Goal: Communication & Community: Answer question/provide support

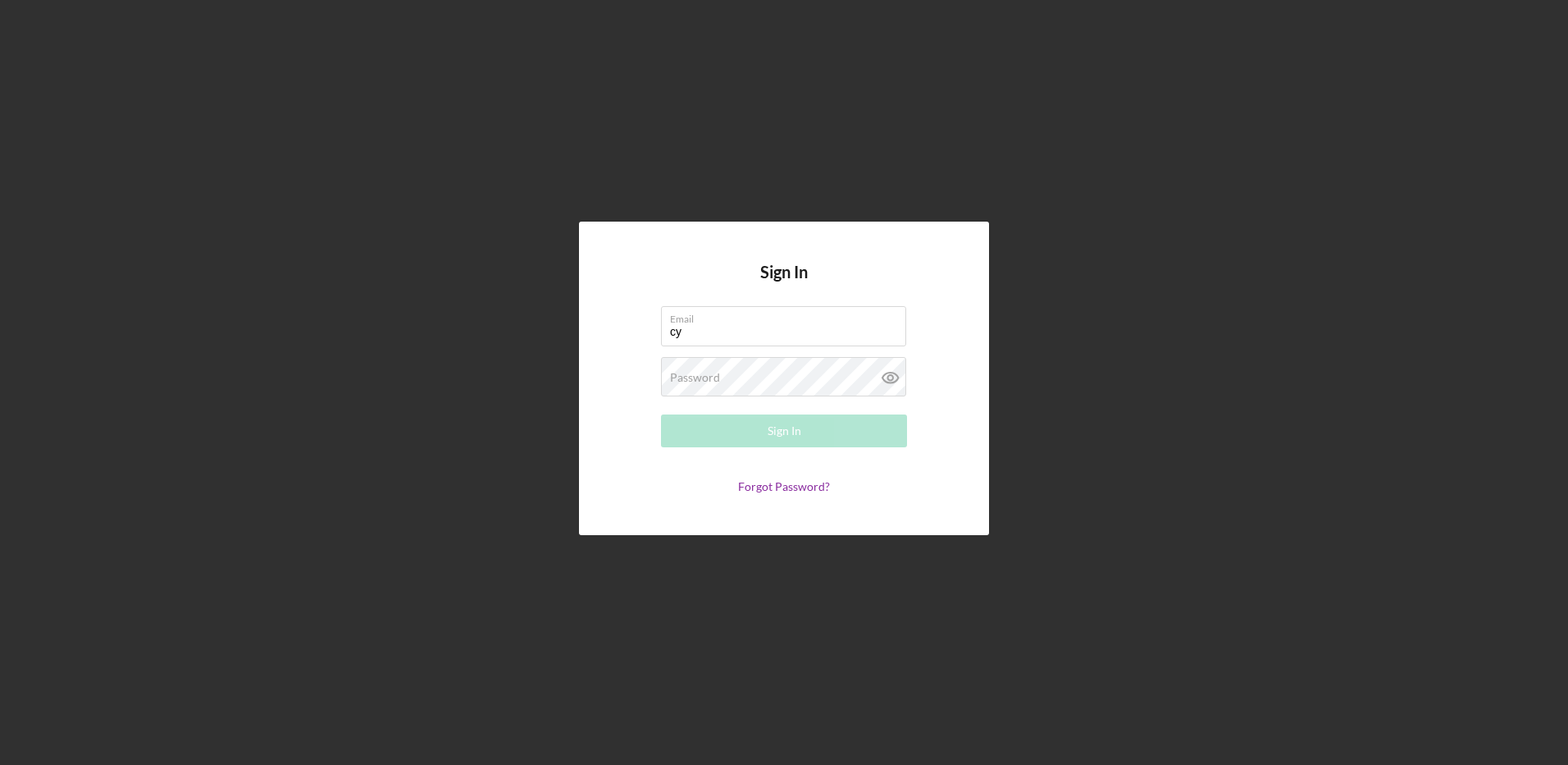
type input "c"
type input "[EMAIL_ADDRESS][DOMAIN_NAME]"
click at [661, 414] on button "Sign In" at bounding box center [784, 431] width 246 height 33
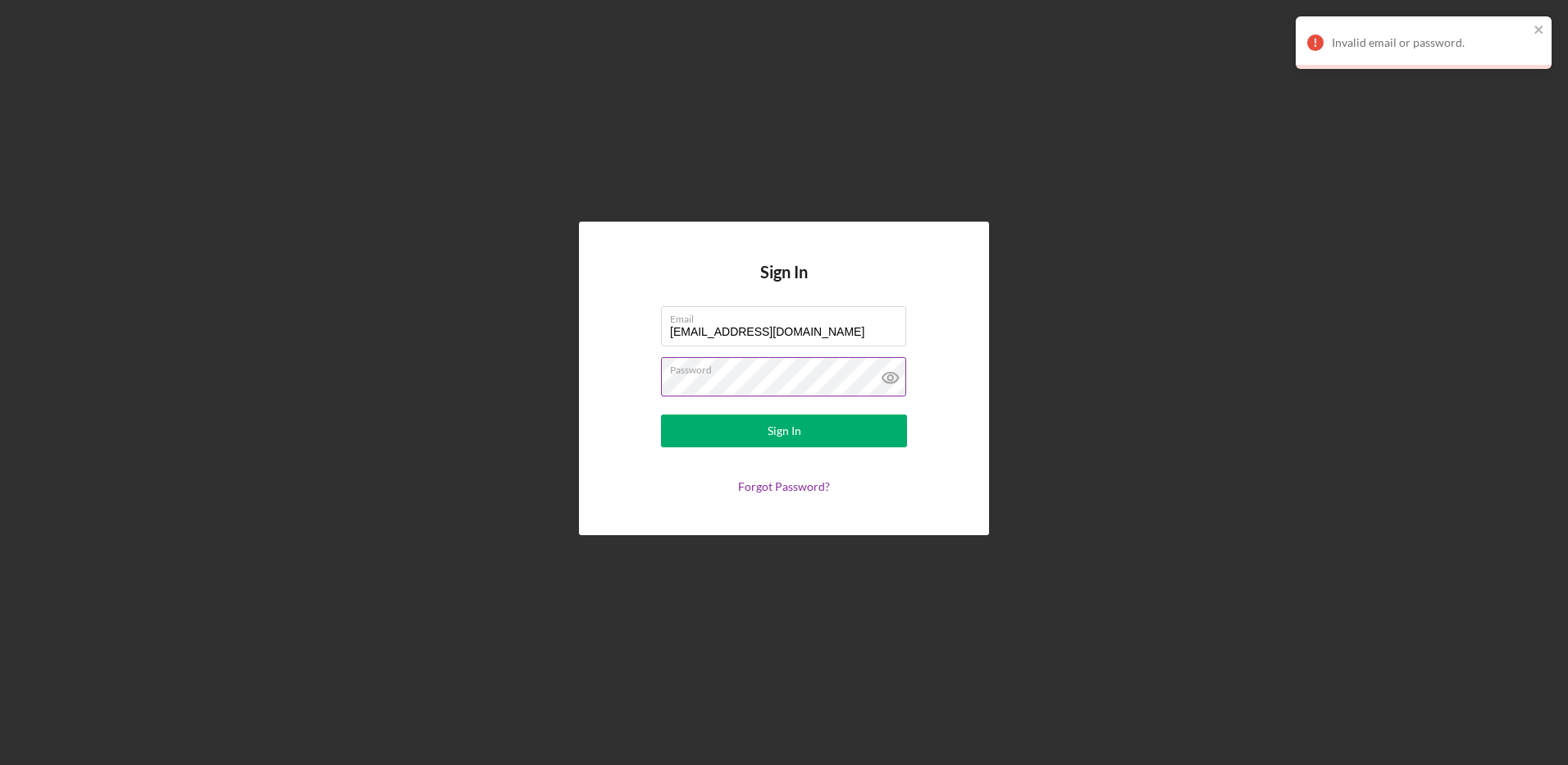
click at [661, 414] on button "Sign In" at bounding box center [784, 431] width 246 height 33
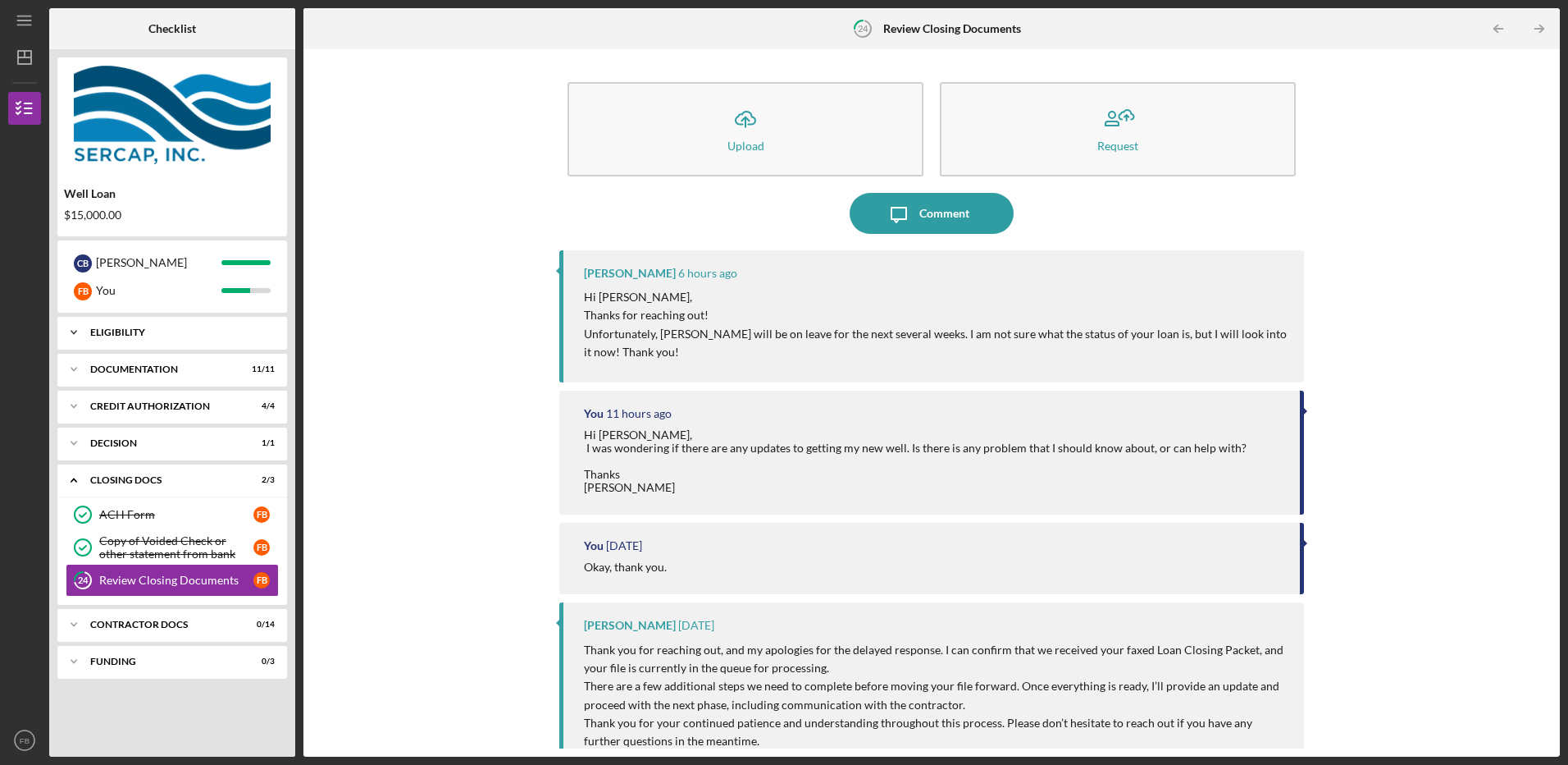
click at [130, 328] on div "Eligibility" at bounding box center [178, 332] width 177 height 9
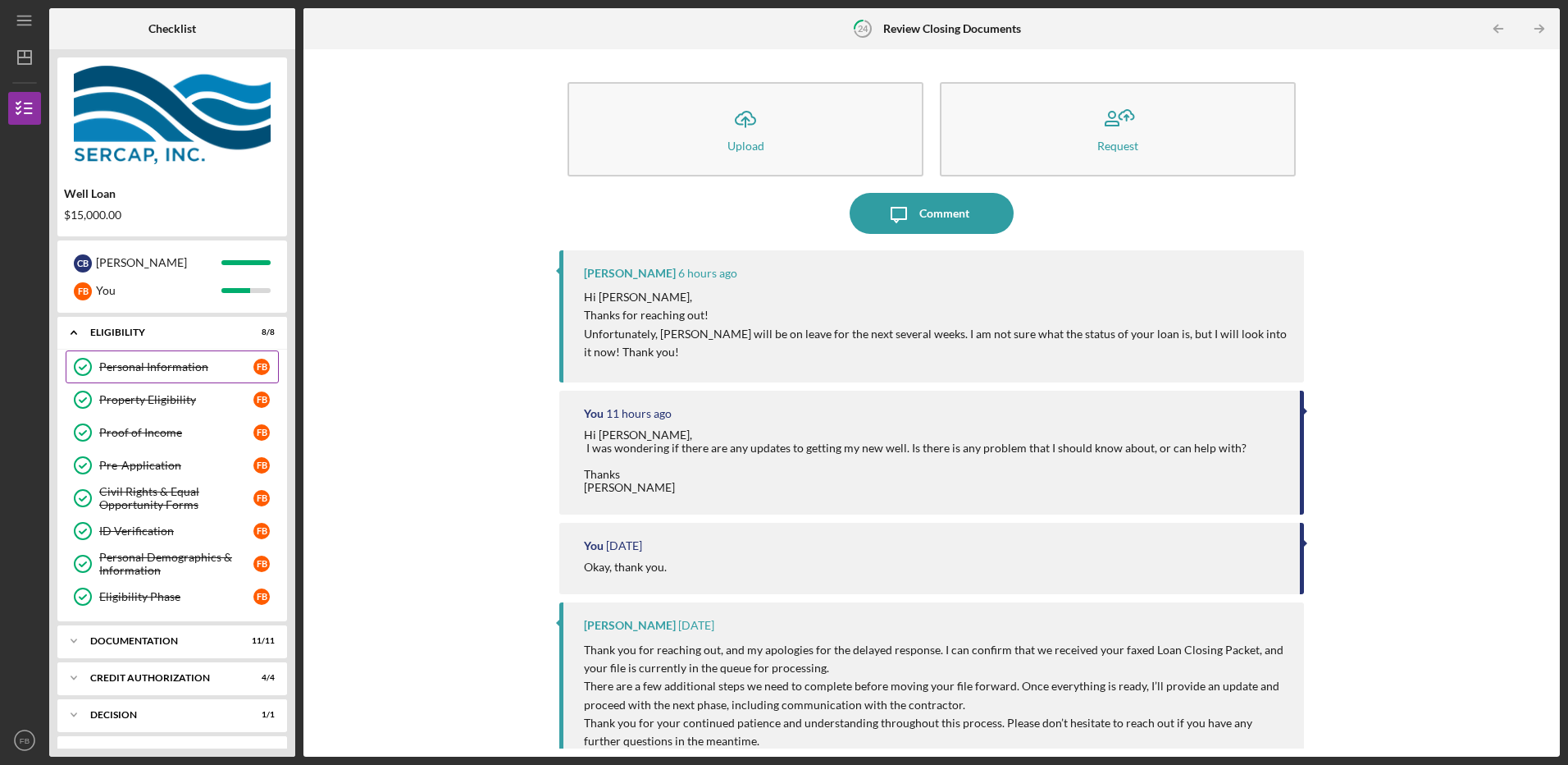
click at [158, 363] on div "Personal Information" at bounding box center [176, 366] width 154 height 13
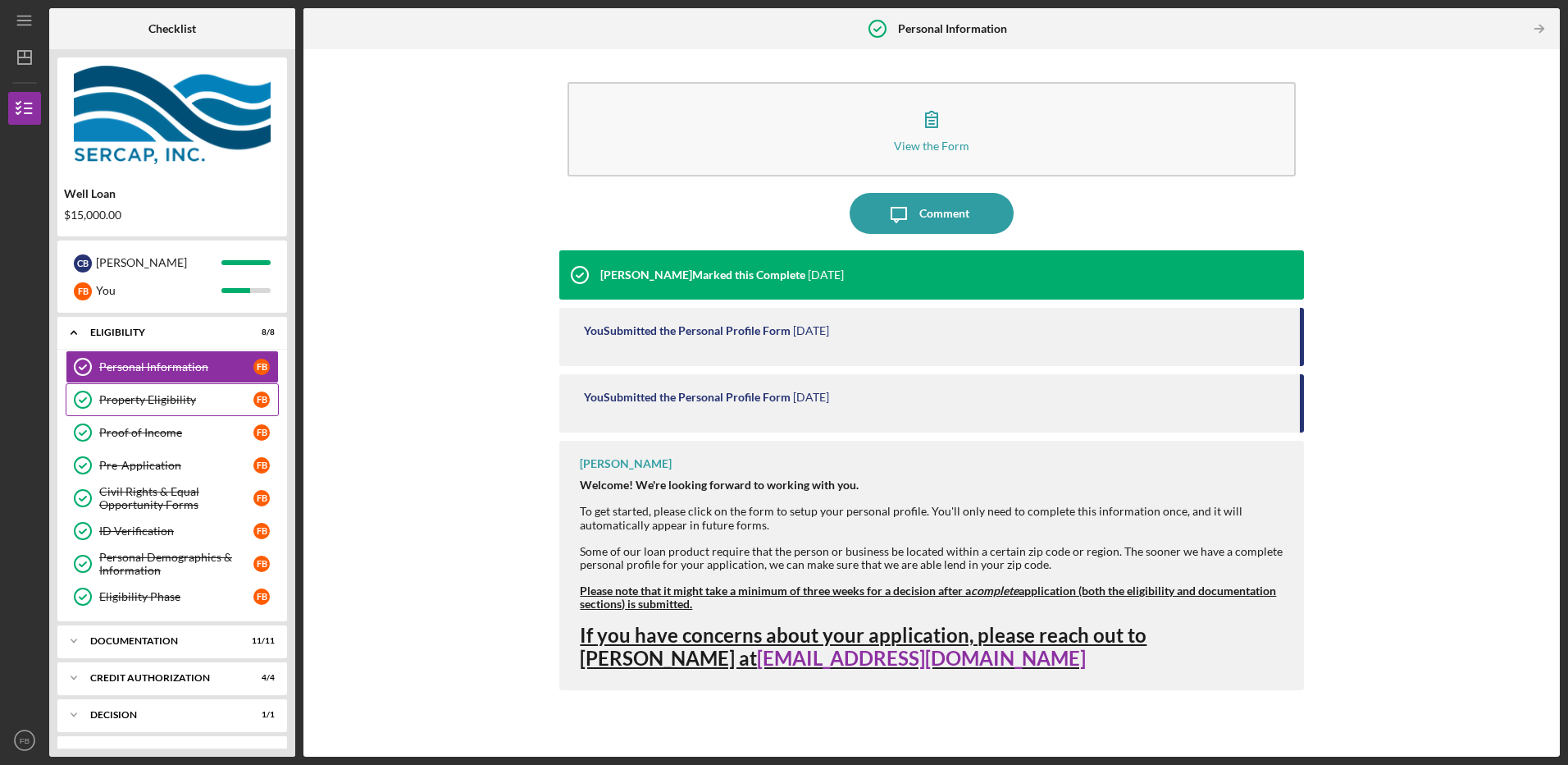
click at [119, 392] on link "Property Eligibility Property Eligibility F B" at bounding box center [172, 400] width 214 height 33
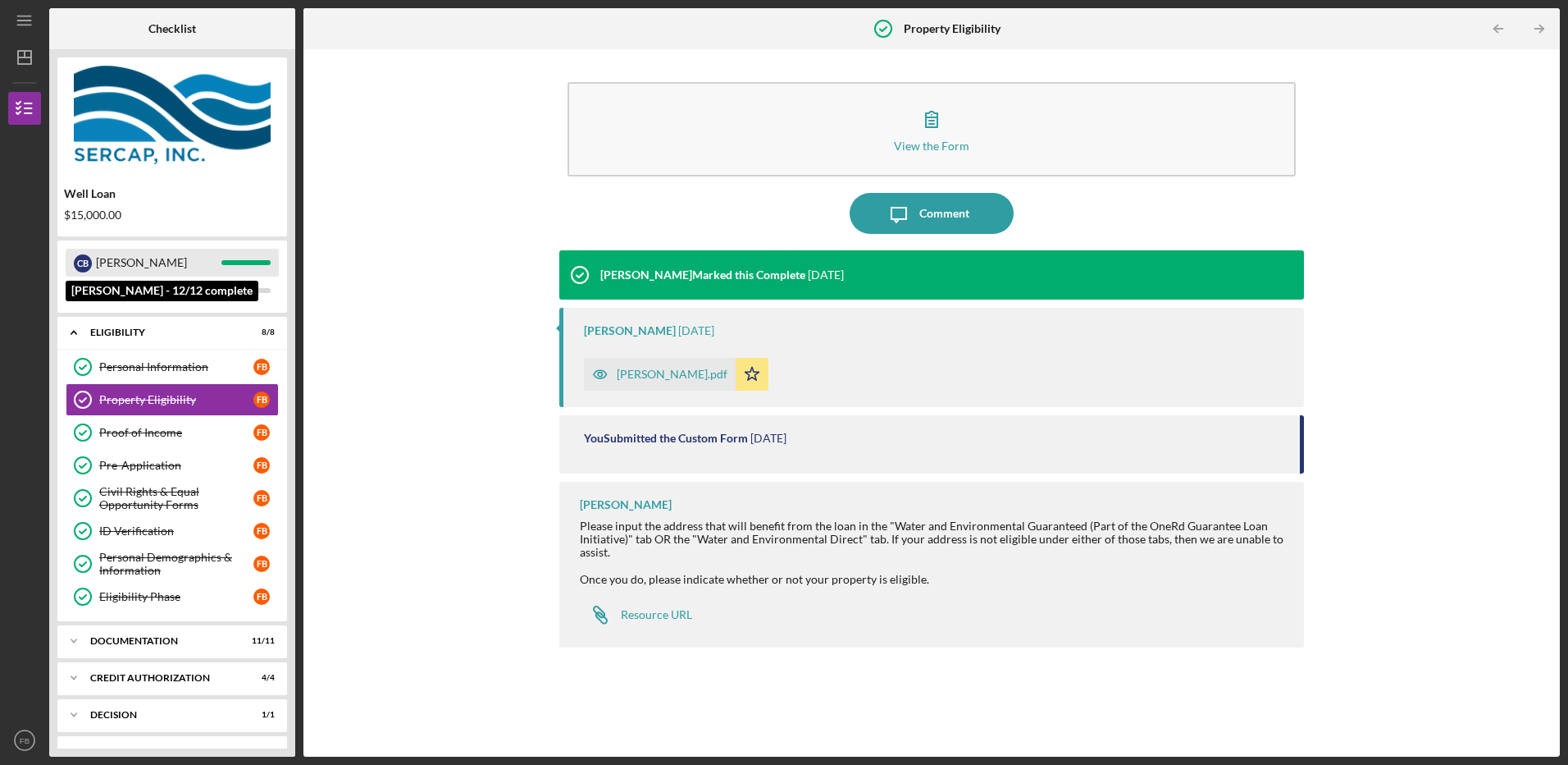
click at [130, 252] on div "[PERSON_NAME]" at bounding box center [158, 263] width 126 height 28
click at [163, 646] on div "Icon/Expander Documentation 11 / 11" at bounding box center [172, 641] width 230 height 33
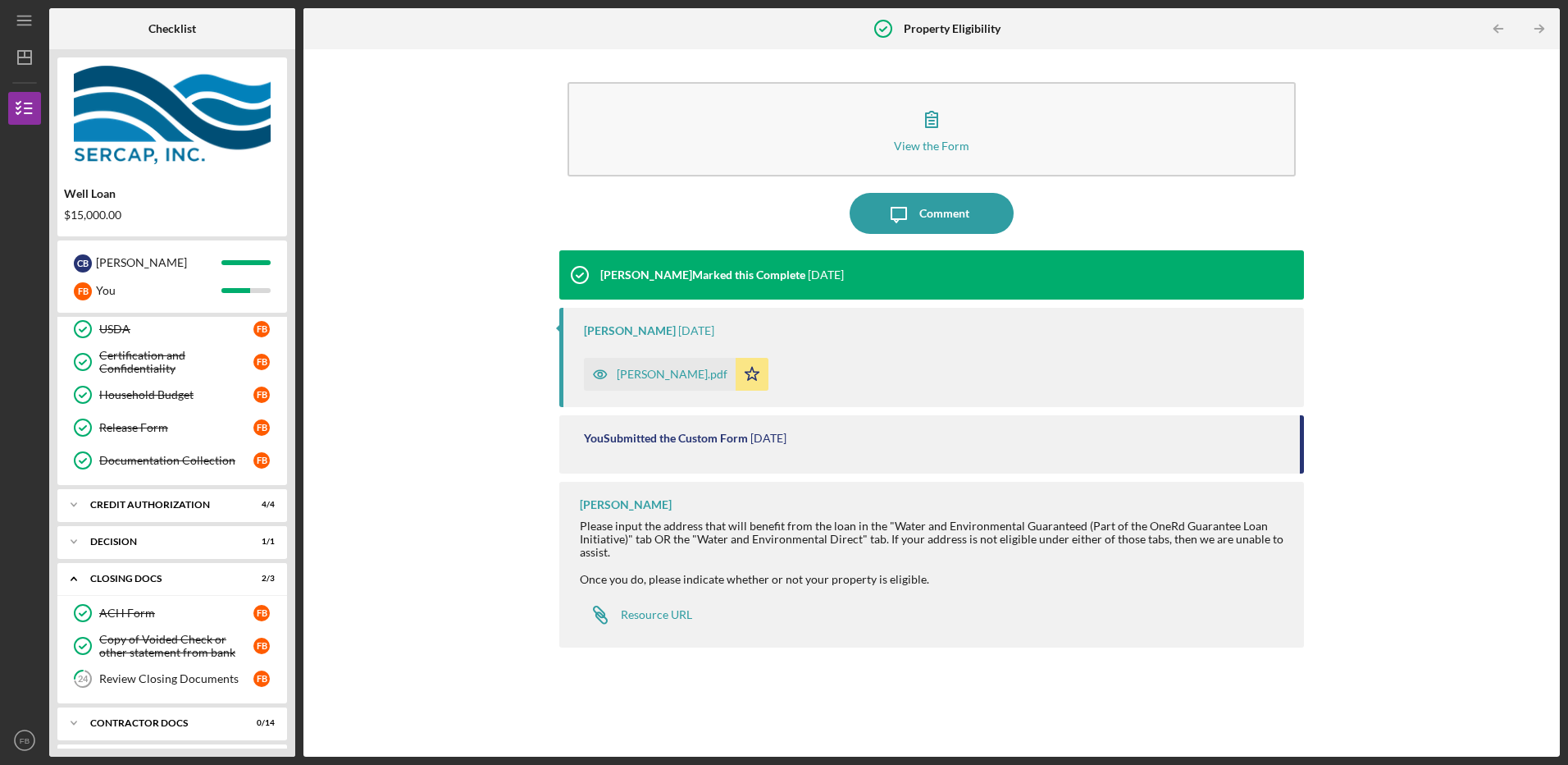
scroll to position [547, 0]
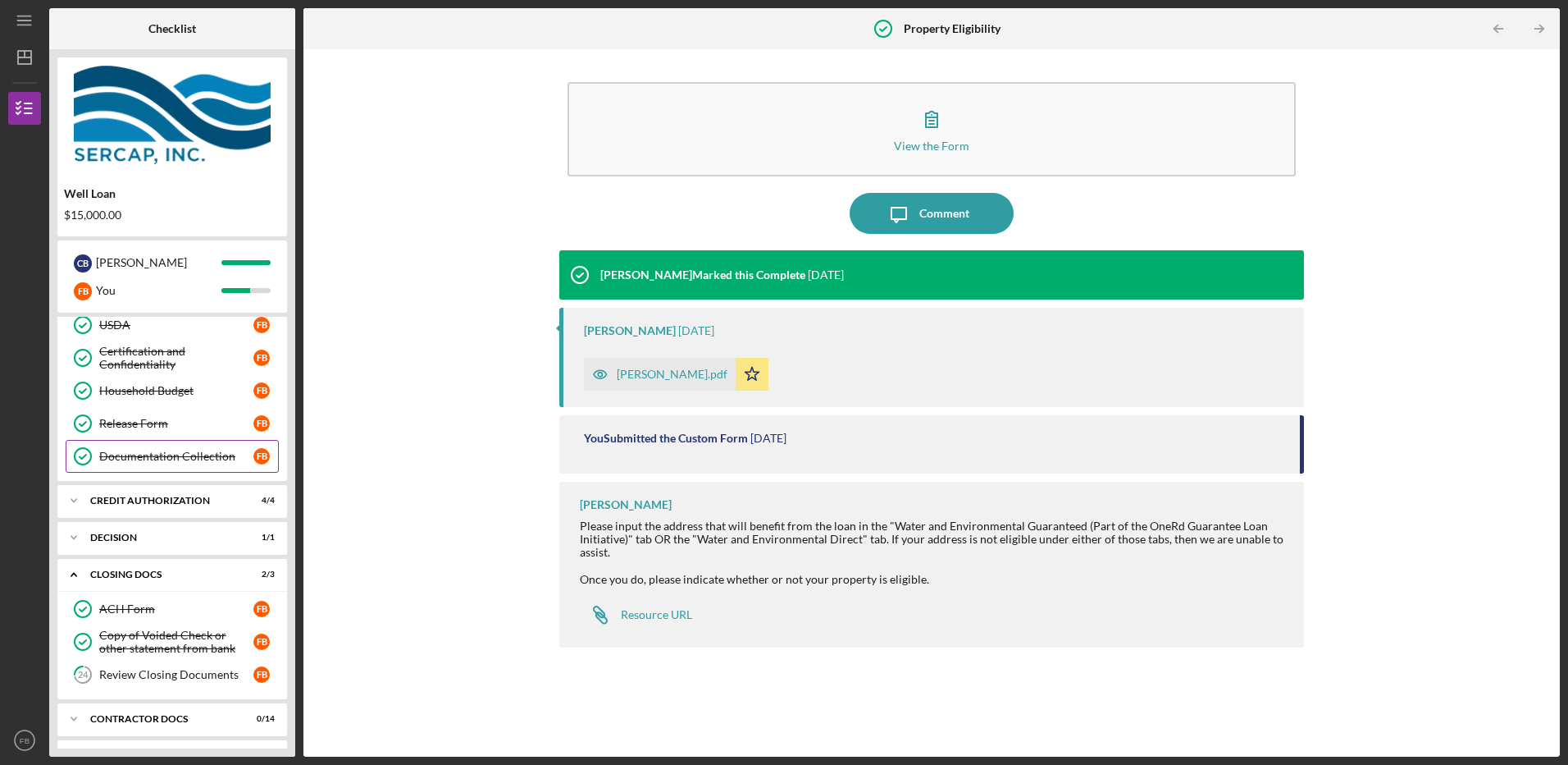
click at [174, 447] on link "Documentation Collection Documentation Collection F B" at bounding box center [172, 457] width 214 height 33
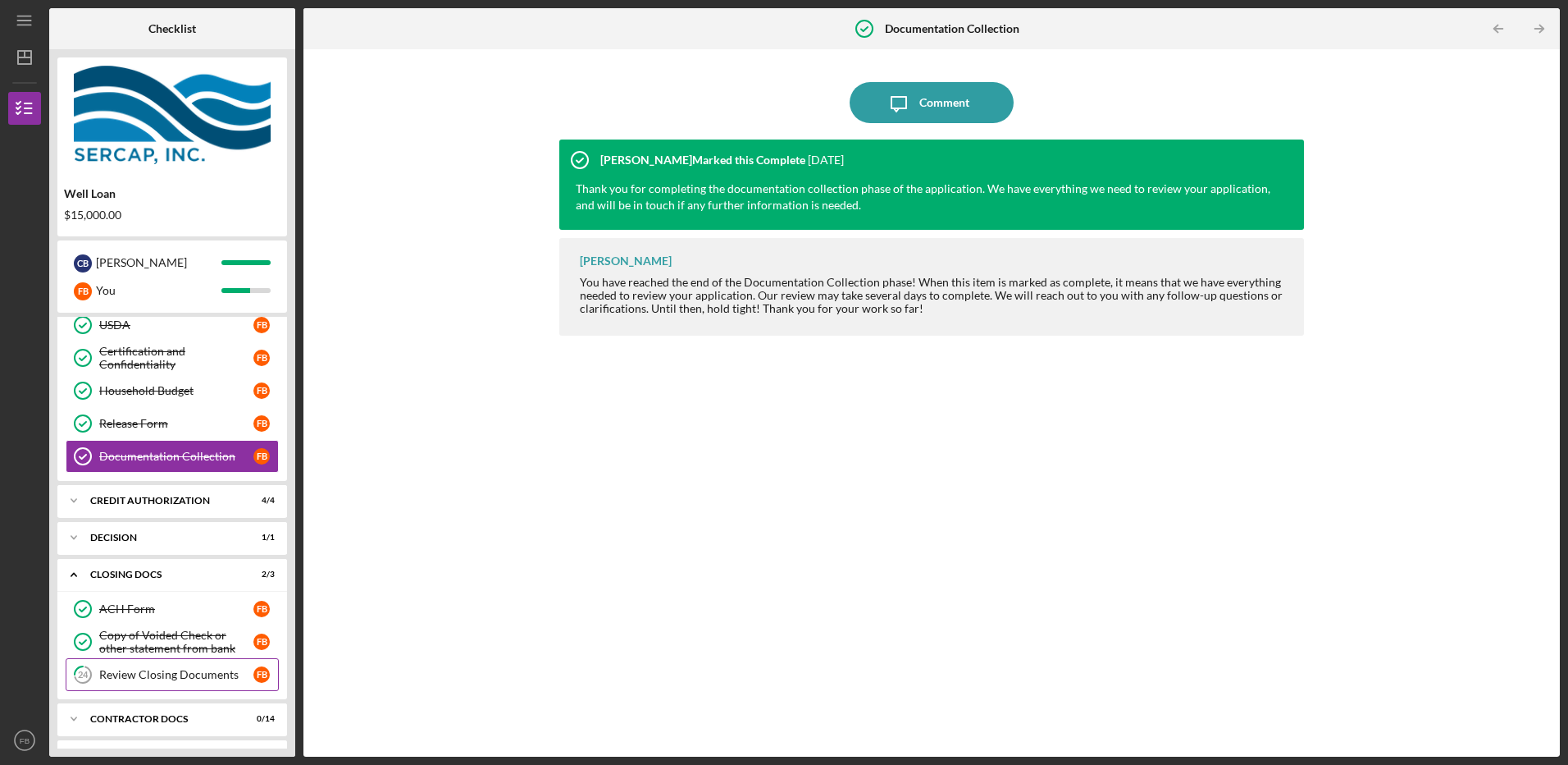
click at [146, 669] on div "Review Closing Documents" at bounding box center [176, 674] width 154 height 13
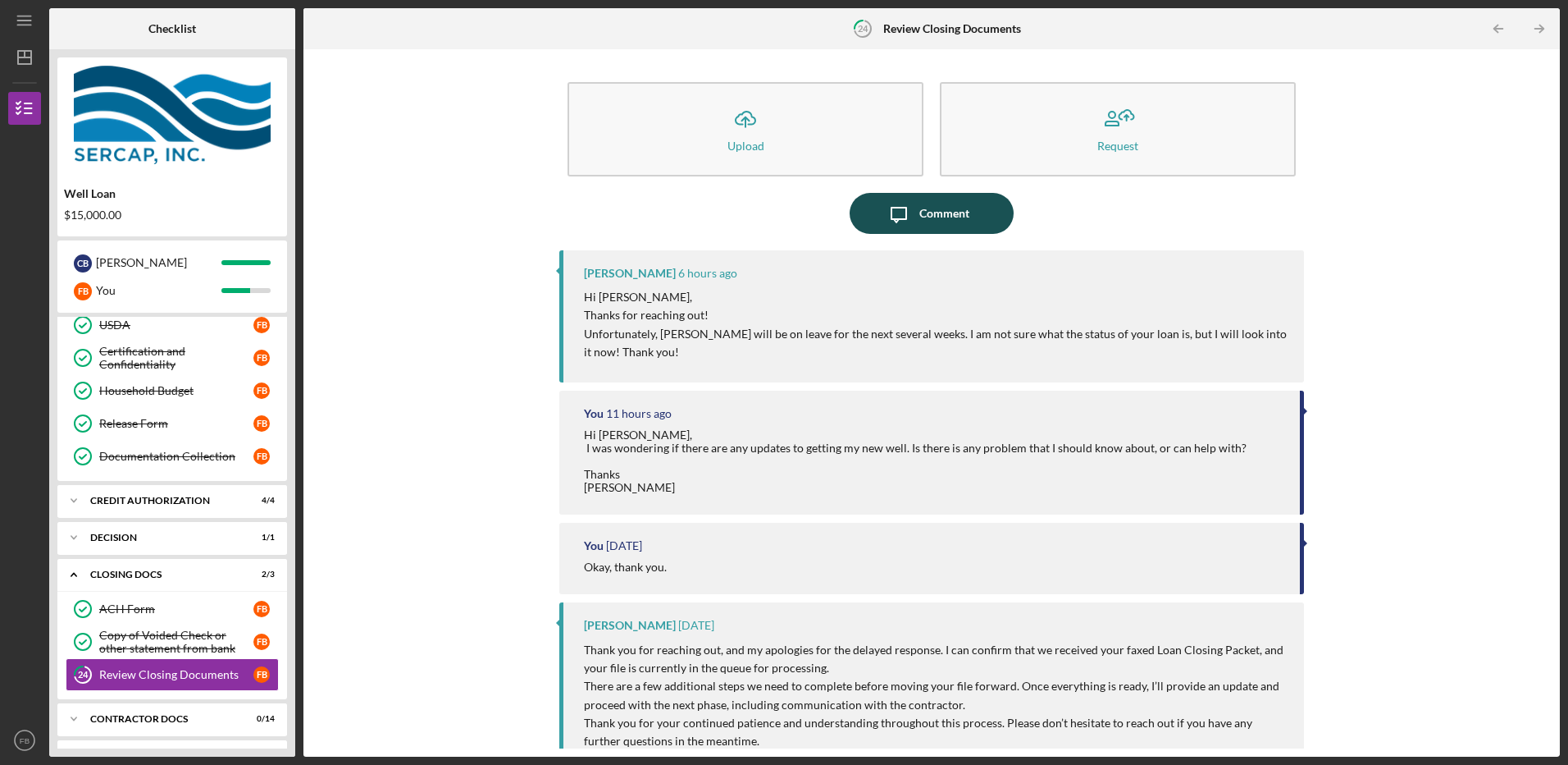
click at [942, 214] on div "Comment" at bounding box center [945, 214] width 50 height 41
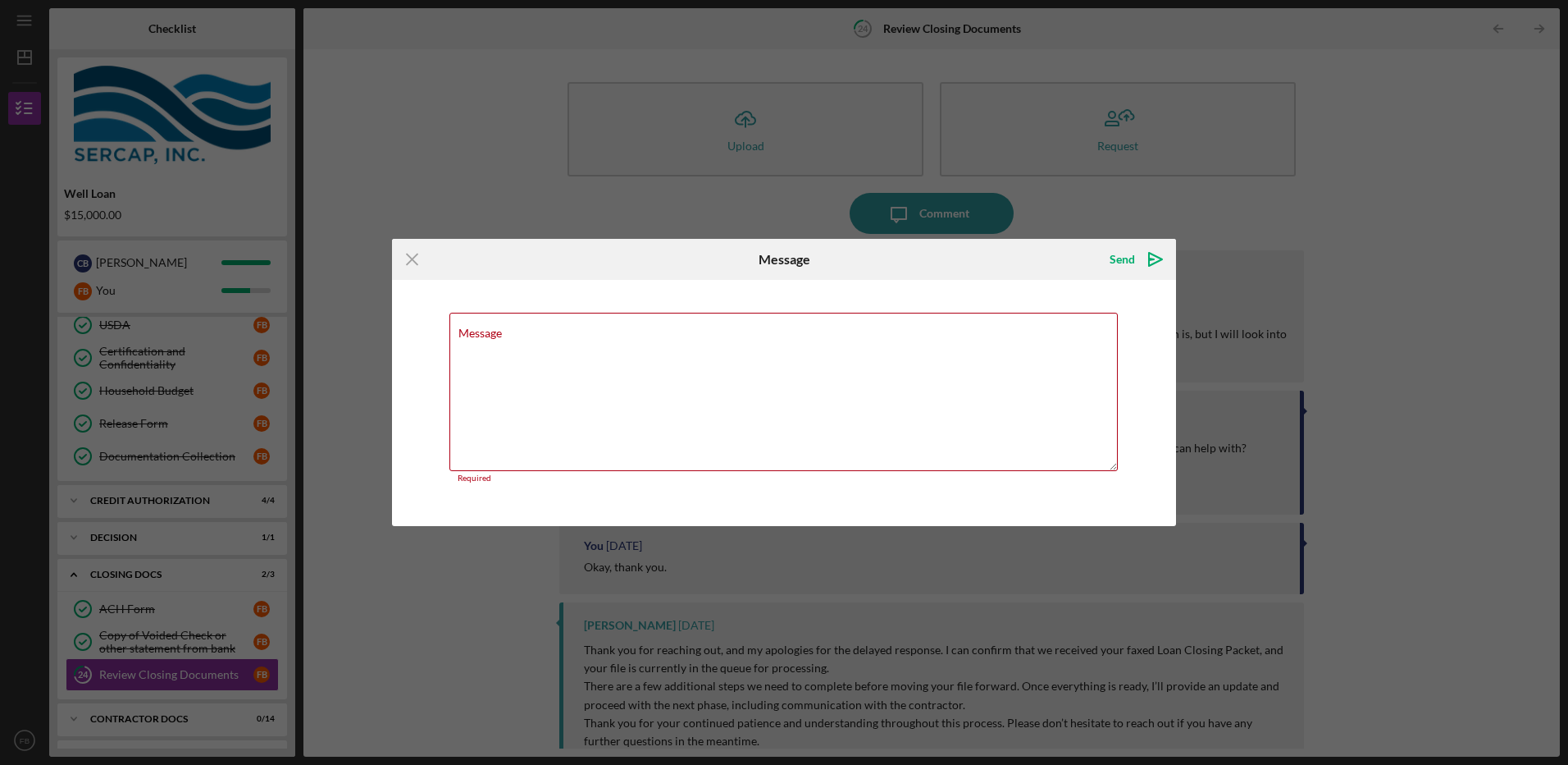
drag, startPoint x: 859, startPoint y: 263, endPoint x: 976, endPoint y: 166, distance: 152.0
click at [976, 166] on div "Icon/Menu Close Message Send Icon/icon-invite-send Message Required Cancel Send…" at bounding box center [784, 382] width 1568 height 765
click at [506, 341] on textarea "Message" at bounding box center [784, 392] width 668 height 159
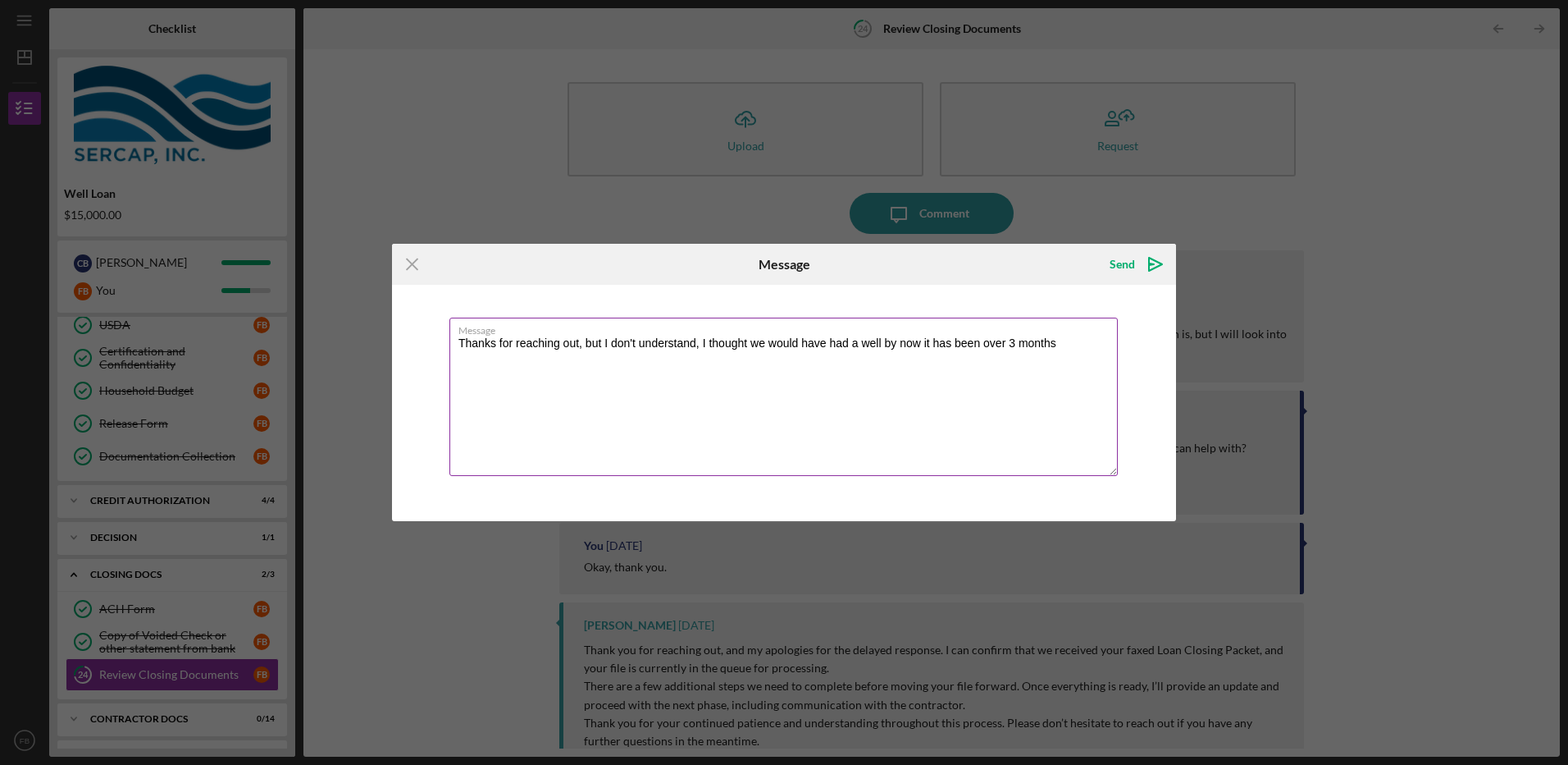
click at [1074, 346] on textarea "Thanks for reaching out, but I don't understand, I thought we would have had a …" at bounding box center [784, 397] width 668 height 159
drag, startPoint x: 878, startPoint y: 264, endPoint x: 944, endPoint y: 389, distance: 141.4
click at [959, 420] on form "Icon/Menu Close Message Send Icon/icon-invite-send Message Thanks for reaching …" at bounding box center [784, 382] width 784 height 277
drag, startPoint x: 458, startPoint y: 346, endPoint x: 871, endPoint y: 357, distance: 413.1
click at [882, 353] on textarea "Thanks for reaching out, but I don't understand, I thought we would have had a …" at bounding box center [784, 397] width 668 height 159
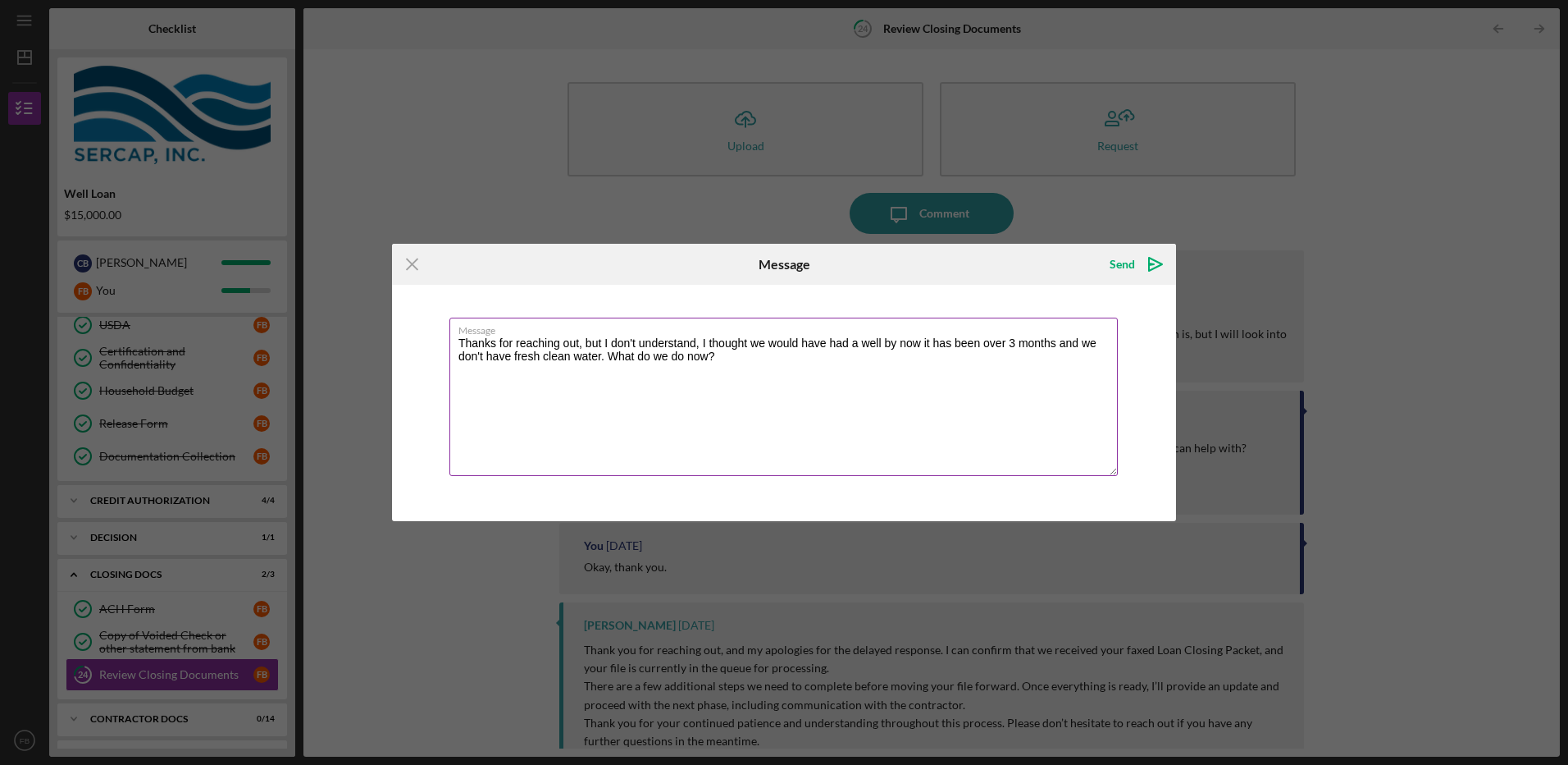
drag, startPoint x: 637, startPoint y: 355, endPoint x: 1029, endPoint y: 432, distance: 399.5
click at [1057, 439] on textarea "Thanks for reaching out, but I don't understand, I thought we would have had a …" at bounding box center [784, 397] width 668 height 159
click at [620, 356] on textarea "Thanks for reaching out, but I don't understand, I thought we would have had a …" at bounding box center [784, 397] width 668 height 159
click at [620, 355] on textarea "Thanks for reaching out, but I don't understand, I thought we would have had a …" at bounding box center [784, 397] width 668 height 159
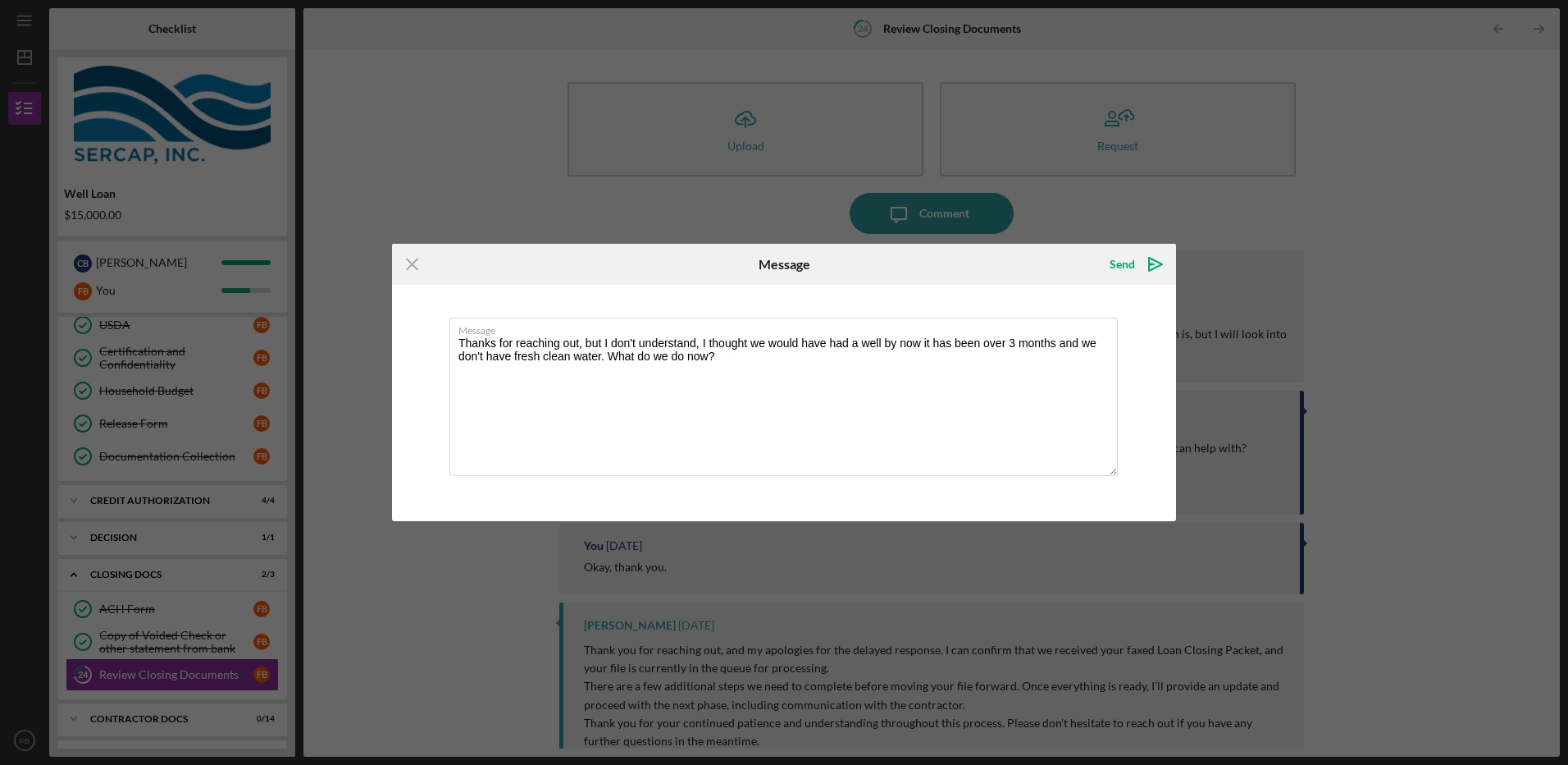
drag, startPoint x: 620, startPoint y: 342, endPoint x: 561, endPoint y: 262, distance: 99.4
click at [561, 264] on div "Icon/Menu Close" at bounding box center [523, 264] width 262 height 41
drag, startPoint x: 901, startPoint y: 267, endPoint x: 972, endPoint y: 334, distance: 97.6
click at [972, 334] on form "Icon/Menu Close Message Send Icon/icon-invite-send Message Thanks for reaching …" at bounding box center [784, 382] width 784 height 277
drag, startPoint x: 972, startPoint y: 334, endPoint x: 818, endPoint y: 376, distance: 159.6
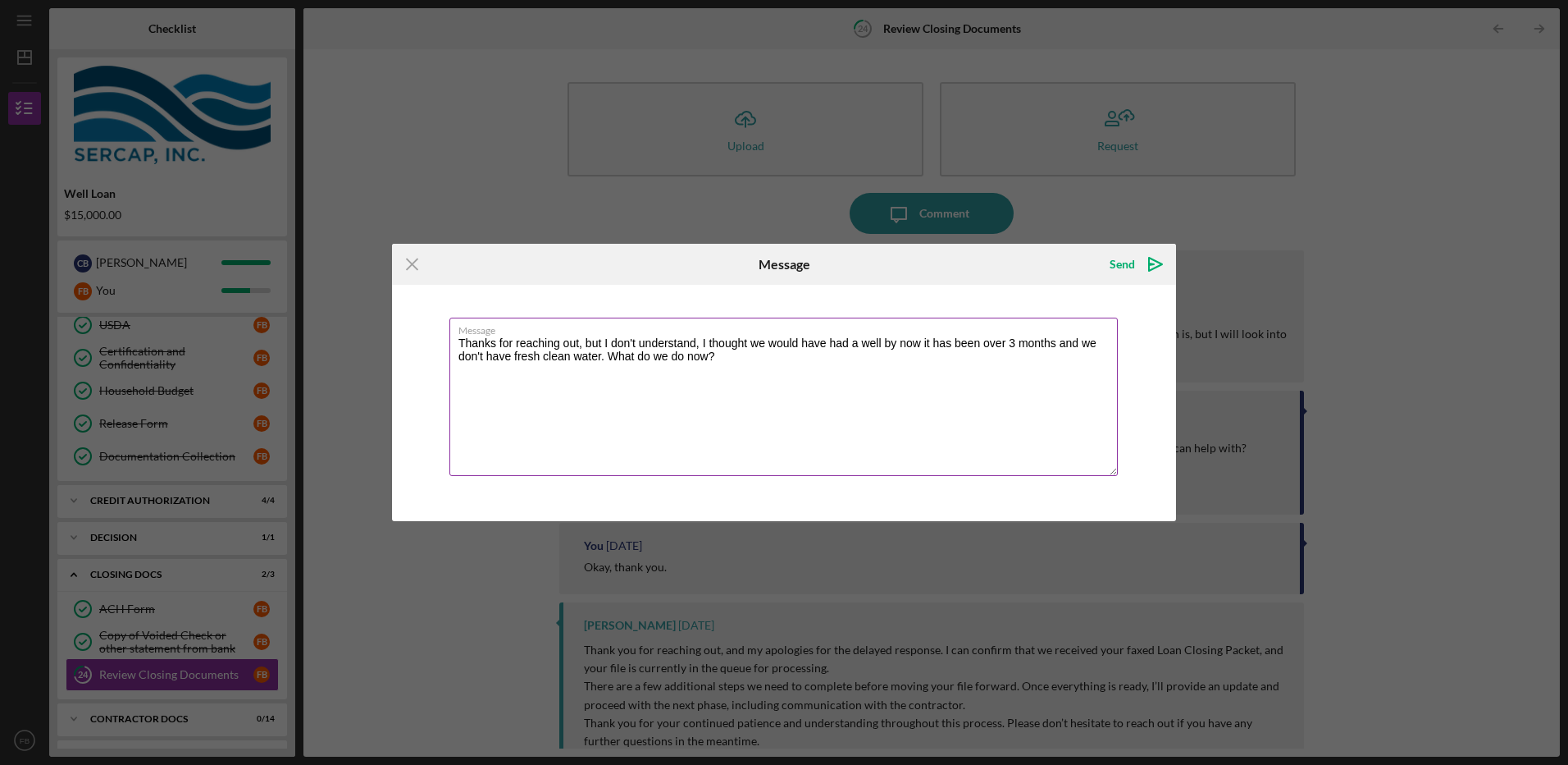
click at [818, 376] on textarea "Thanks for reaching out, but I don't understand, I thought we would have had a …" at bounding box center [784, 397] width 668 height 159
drag, startPoint x: 858, startPoint y: 264, endPoint x: 968, endPoint y: 197, distance: 128.8
click at [968, 197] on div "Icon/Menu Close Message Send Icon/icon-invite-send Message Thanks for reaching …" at bounding box center [784, 382] width 1568 height 765
click at [660, 265] on div "Message" at bounding box center [784, 264] width 262 height 41
click at [736, 360] on textarea "Thanks for reaching out, but I don't understand, I thought we would have had a …" at bounding box center [784, 397] width 668 height 159
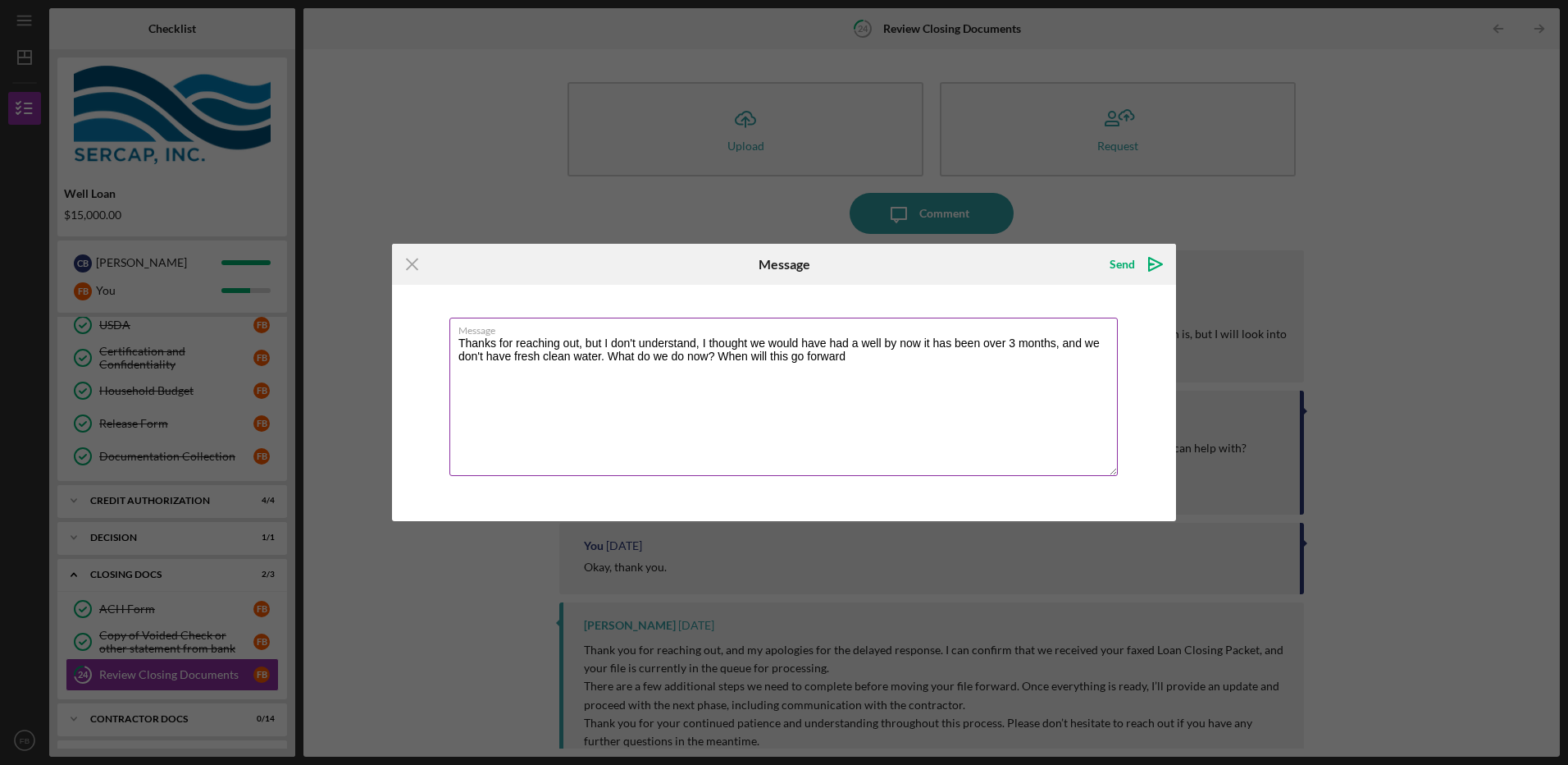
click at [865, 355] on textarea "Thanks for reaching out, but I don't understand, I thought we would have had a …" at bounding box center [784, 397] width 668 height 159
click at [532, 372] on textarea "Thanks for reaching out, but I don't understand, I thought we would have had a …" at bounding box center [784, 397] width 668 height 159
click at [769, 370] on textarea "Thanks for reaching out, but I don't understand, I thought we would have had a …" at bounding box center [784, 397] width 668 height 159
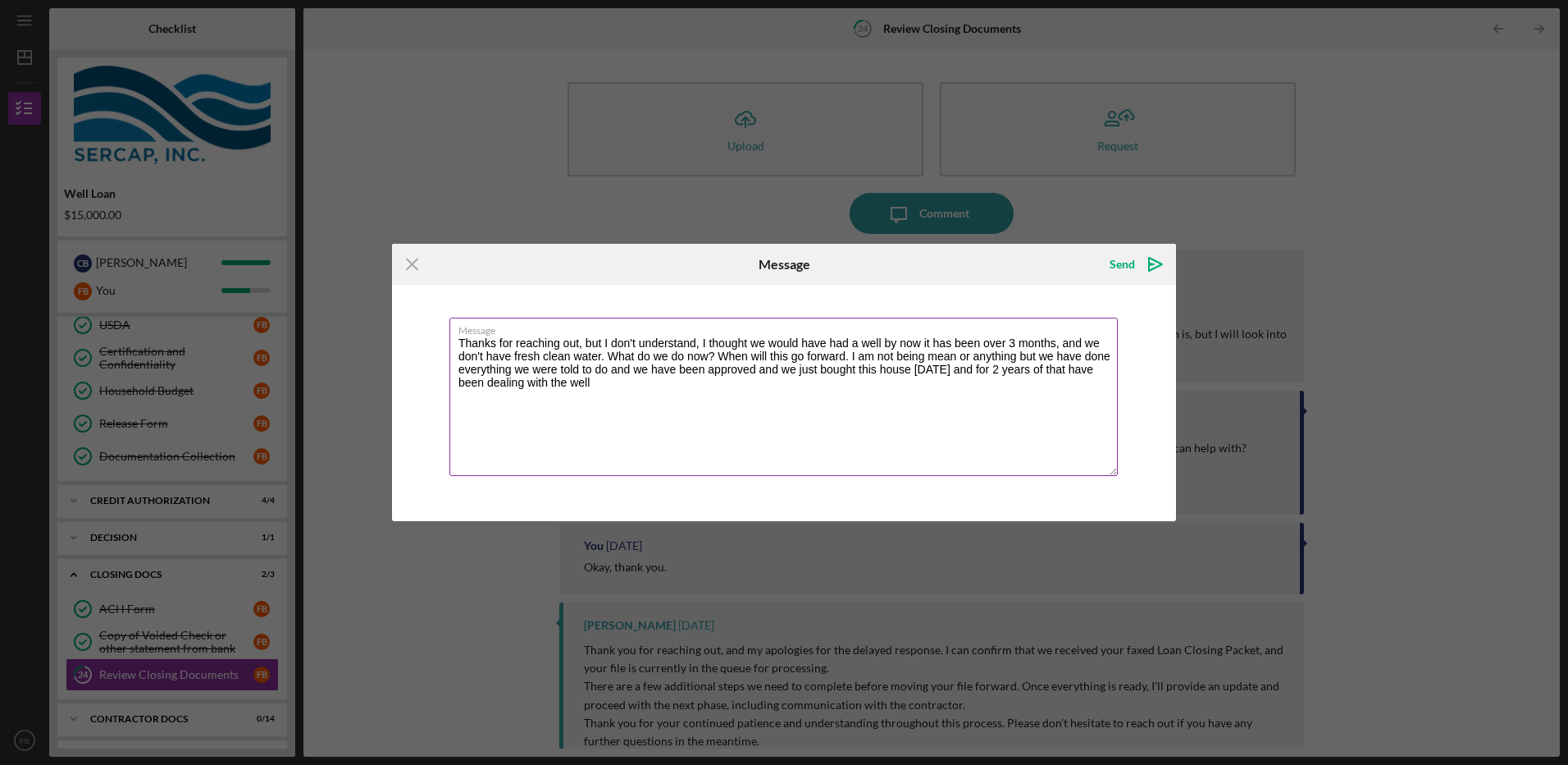
click at [1021, 355] on textarea "Thanks for reaching out, but I don't understand, I thought we would have had a …" at bounding box center [784, 397] width 668 height 159
click at [632, 384] on textarea "Thanks for reaching out, but I don't understand, I thought we would have had a …" at bounding box center [784, 397] width 668 height 159
click at [756, 386] on textarea "Thanks for reaching out, but I don't understand, I thought we would have had a …" at bounding box center [784, 397] width 668 height 159
click at [755, 387] on textarea "Thanks for reaching out, but I don't understand, I thought we would have had a …" at bounding box center [784, 397] width 668 height 159
click at [794, 398] on textarea "Thanks for reaching out, but I don't understand, I thought we would have had a …" at bounding box center [784, 397] width 668 height 159
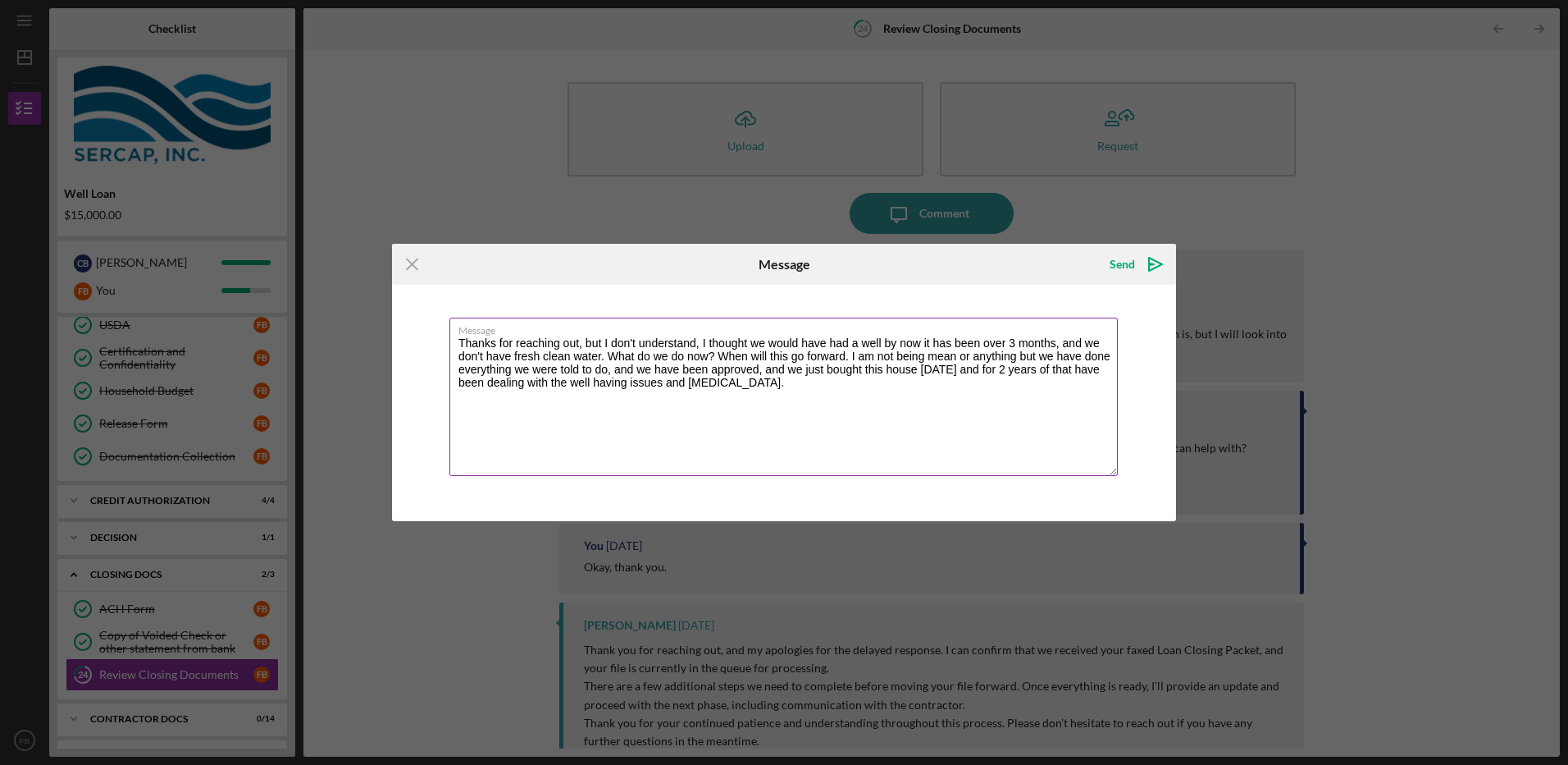
drag, startPoint x: 764, startPoint y: 390, endPoint x: 760, endPoint y: 364, distance: 26.3
click at [760, 364] on textarea "Thanks for reaching out, but I don't understand, I thought we would have had a …" at bounding box center [784, 397] width 668 height 159
click at [917, 370] on textarea "Thanks for reaching out, but I don't understand, I thought we would have had a …" at bounding box center [784, 397] width 668 height 159
click at [520, 400] on textarea "Thanks for reaching out, but I don't understand, I thought we would have had a …" at bounding box center [784, 397] width 668 height 159
type textarea "Thanks for reaching out, but I don't understand, I thought we would have had a …"
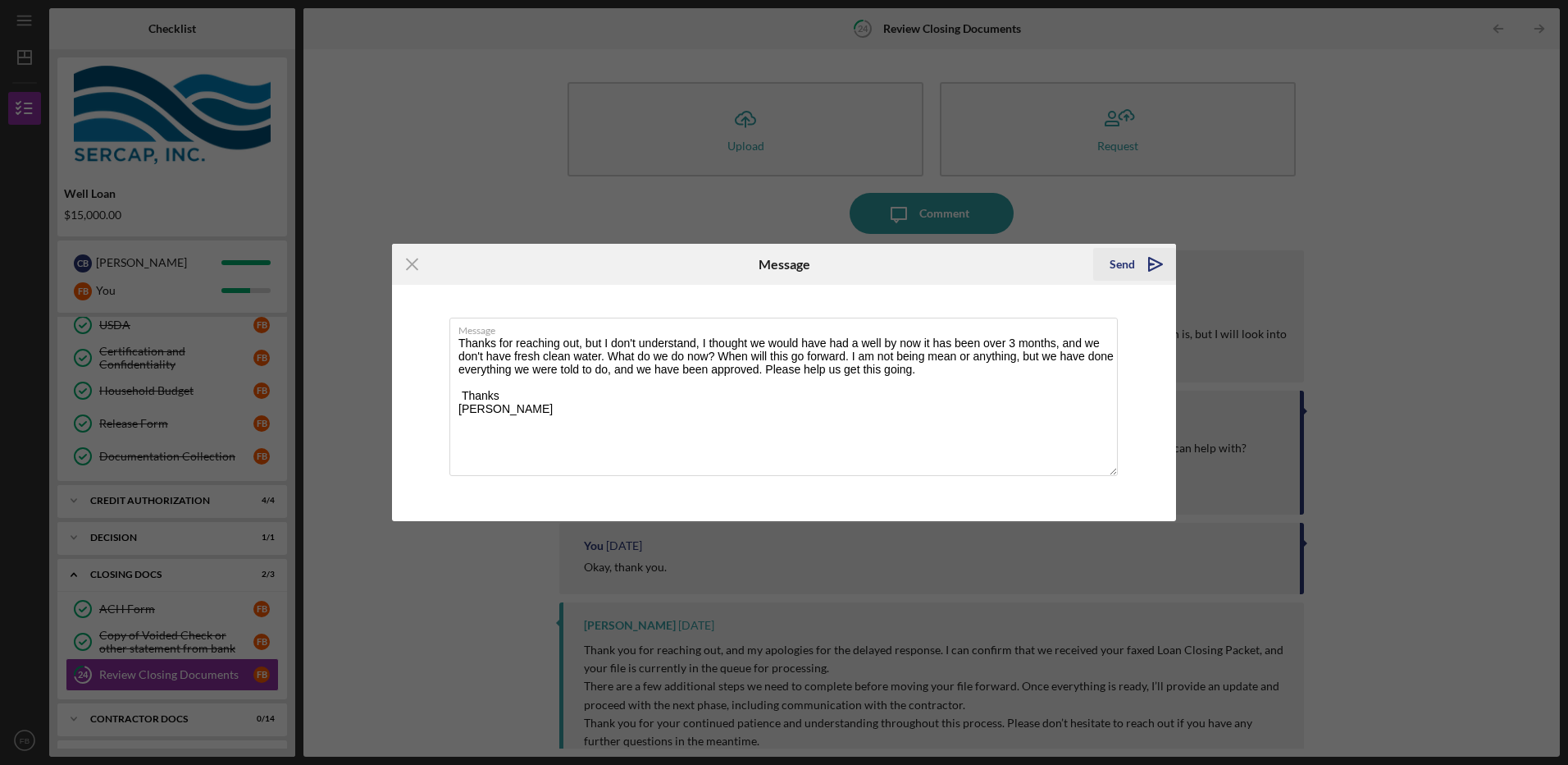
click at [1151, 266] on icon "Icon/icon-invite-send" at bounding box center [1156, 264] width 41 height 41
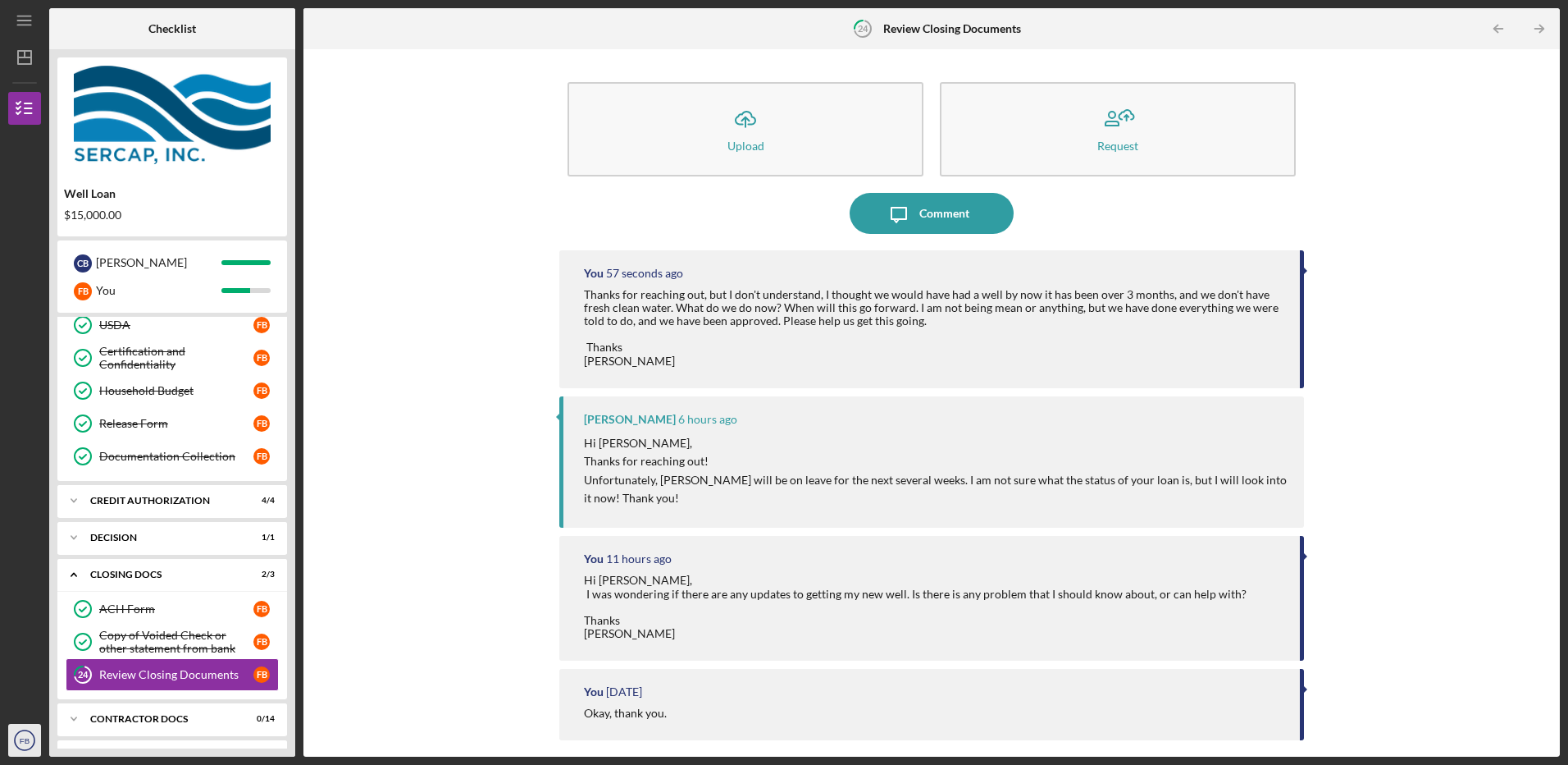
click at [25, 744] on text "FB" at bounding box center [24, 740] width 9 height 9
click at [43, 705] on link "Logout" at bounding box center [99, 700] width 181 height 34
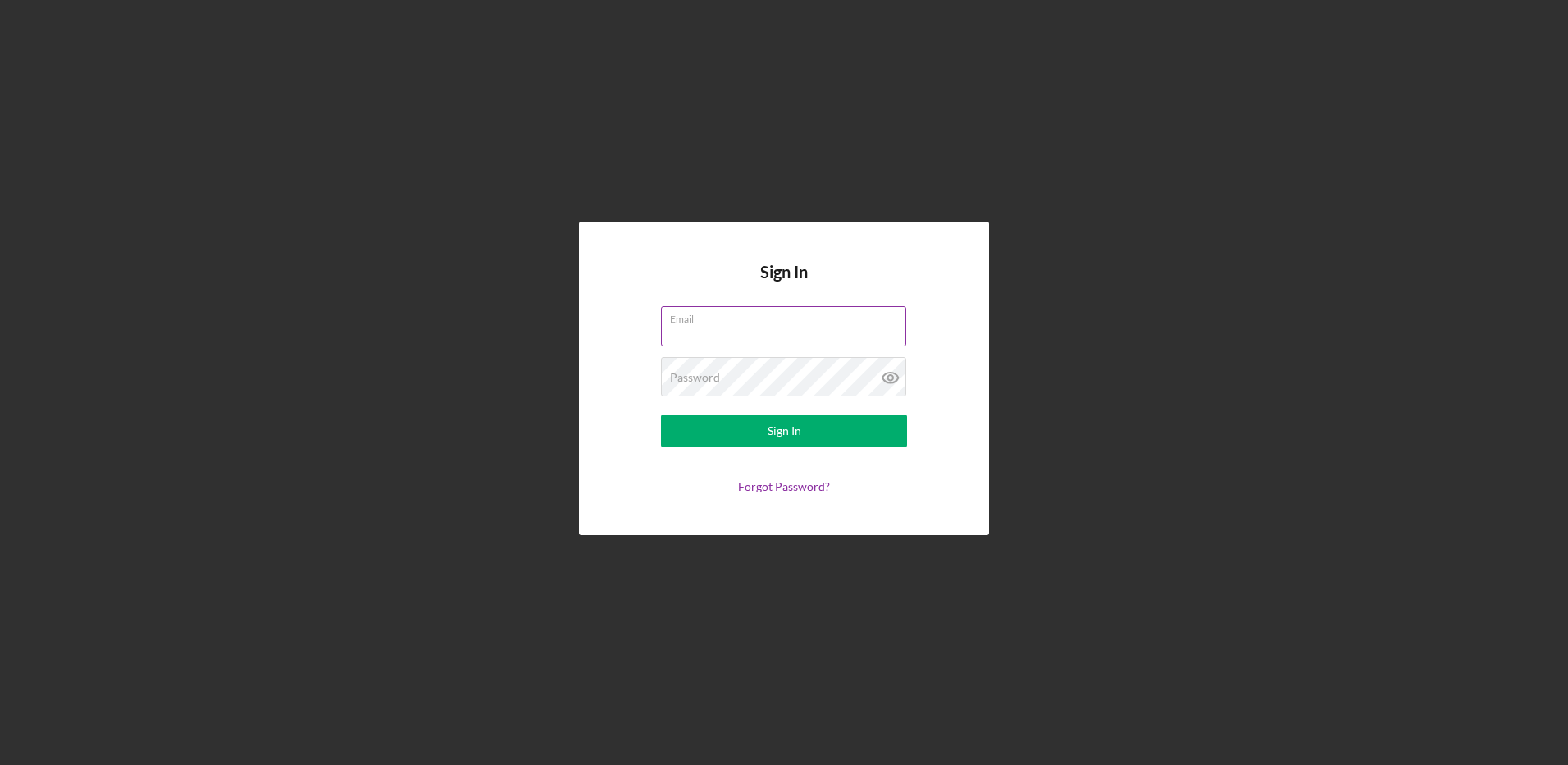
click at [705, 324] on div "Email" at bounding box center [784, 327] width 246 height 41
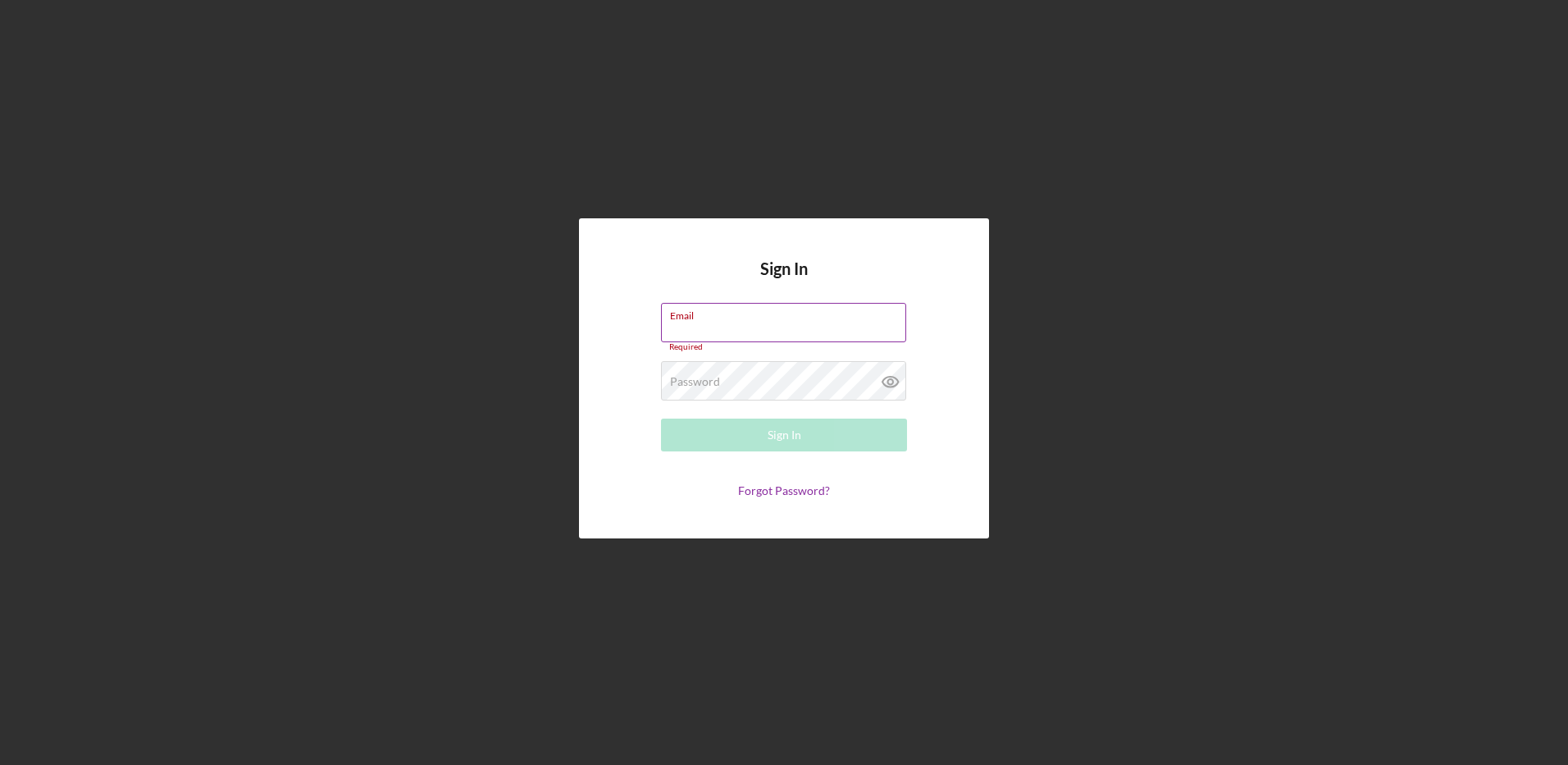
drag, startPoint x: 705, startPoint y: 324, endPoint x: 705, endPoint y: 336, distance: 12.0
click at [705, 326] on input "Email" at bounding box center [784, 322] width 245 height 40
type input "[EMAIL_ADDRESS][DOMAIN_NAME]"
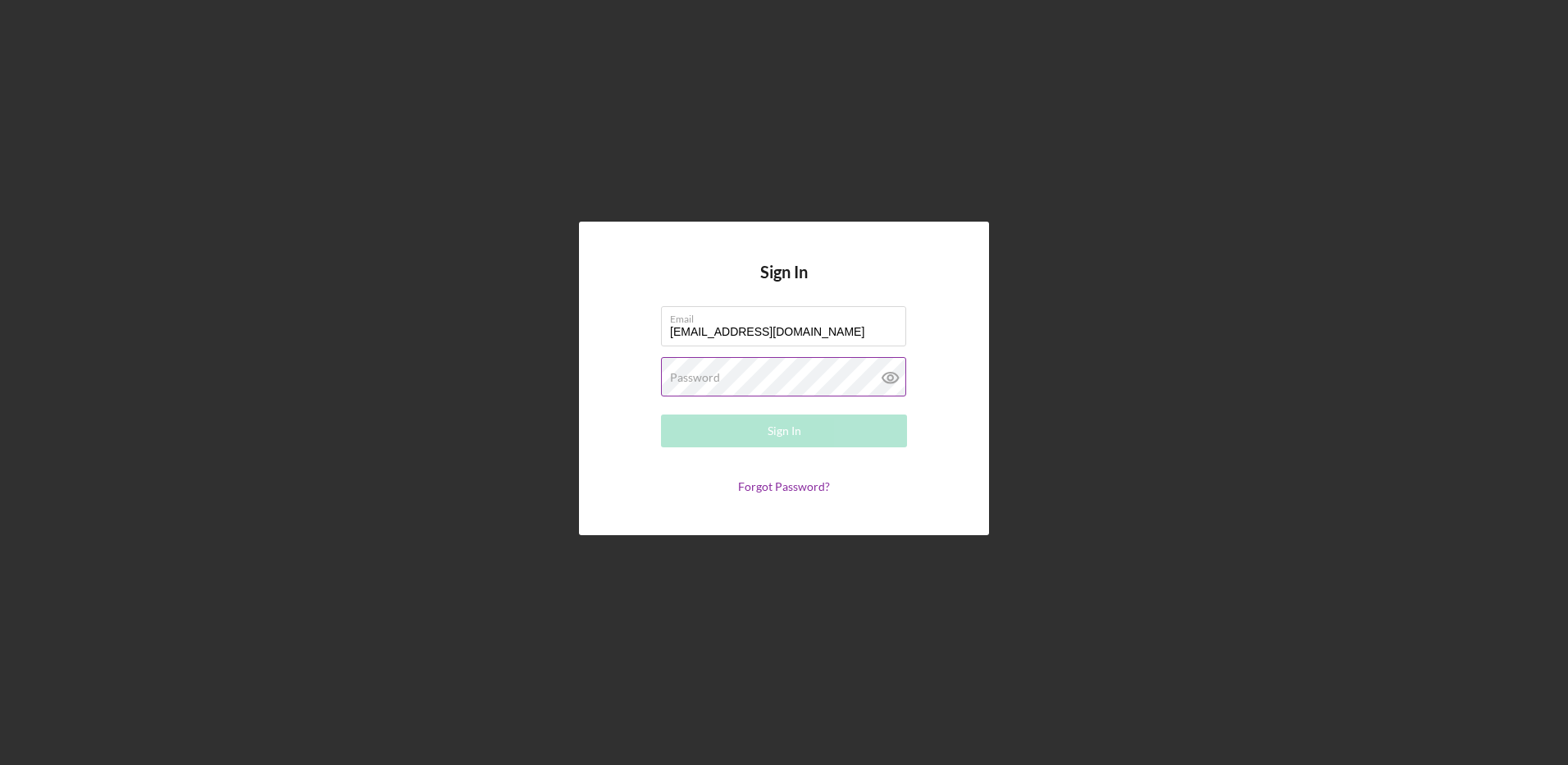
click at [702, 380] on label "Password" at bounding box center [695, 377] width 50 height 13
click at [661, 414] on button "Sign In" at bounding box center [784, 431] width 246 height 33
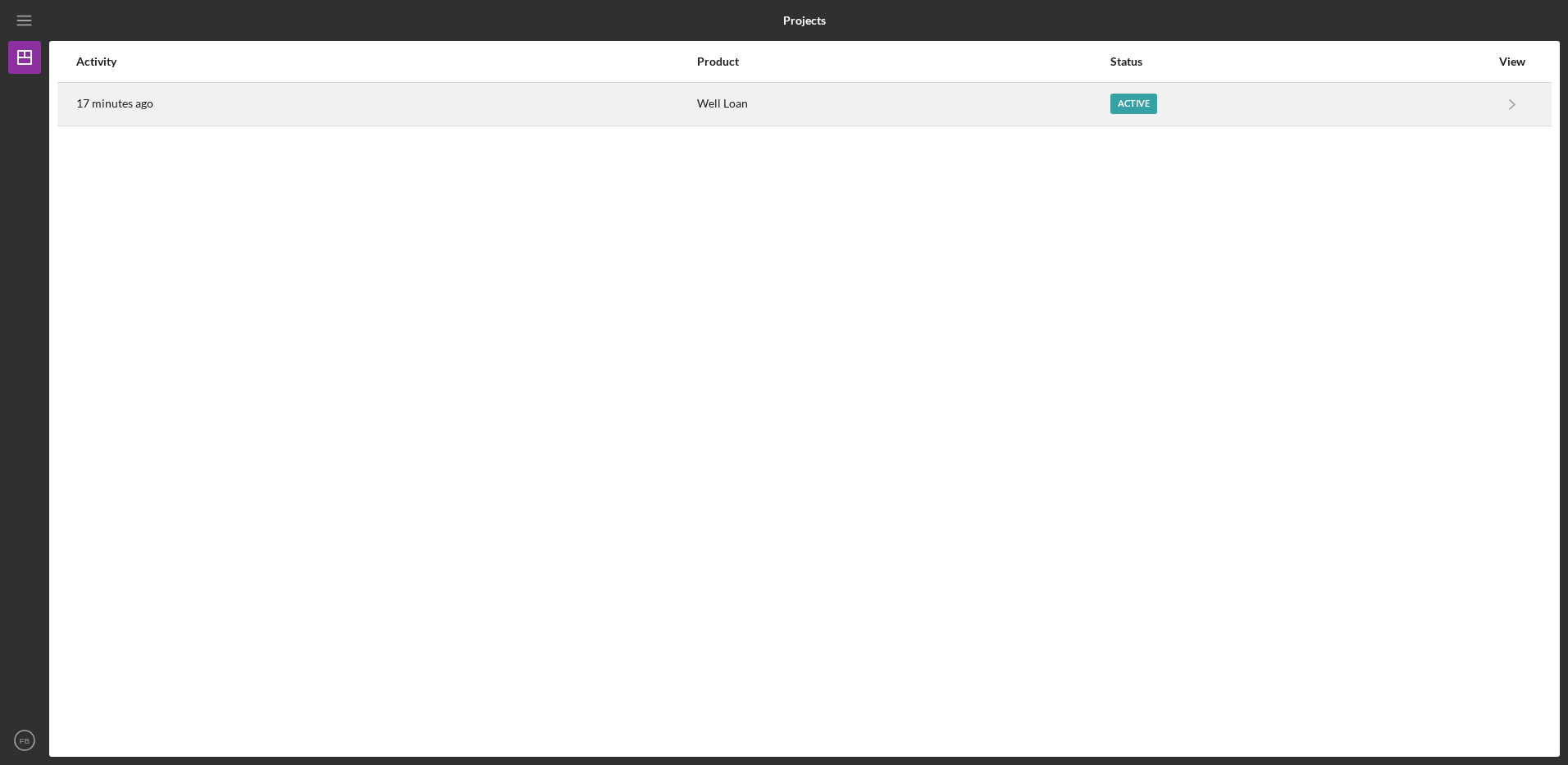
click at [748, 102] on div "Well Loan" at bounding box center [903, 104] width 412 height 41
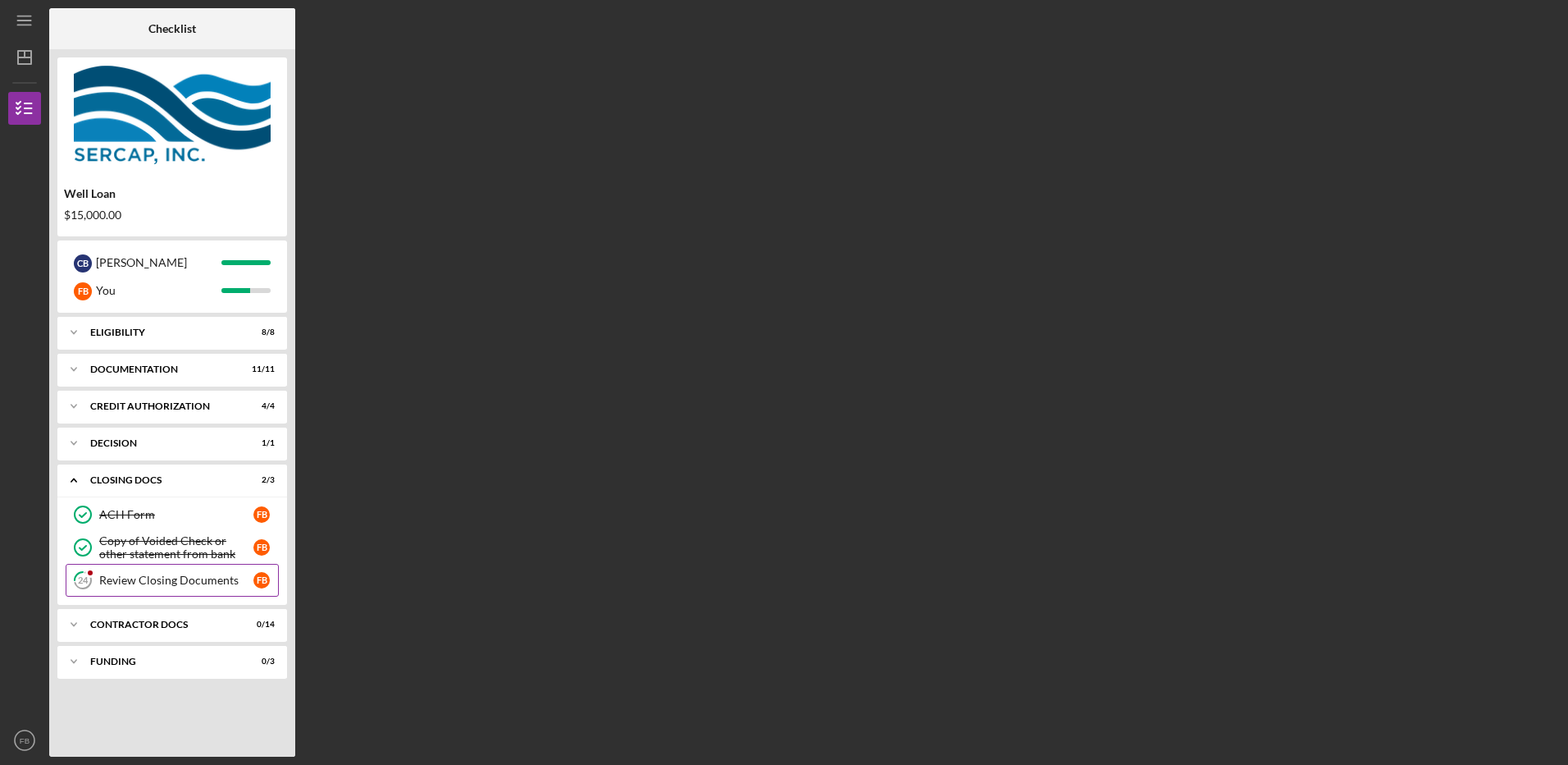
click at [143, 579] on div "Review Closing Documents" at bounding box center [176, 580] width 154 height 13
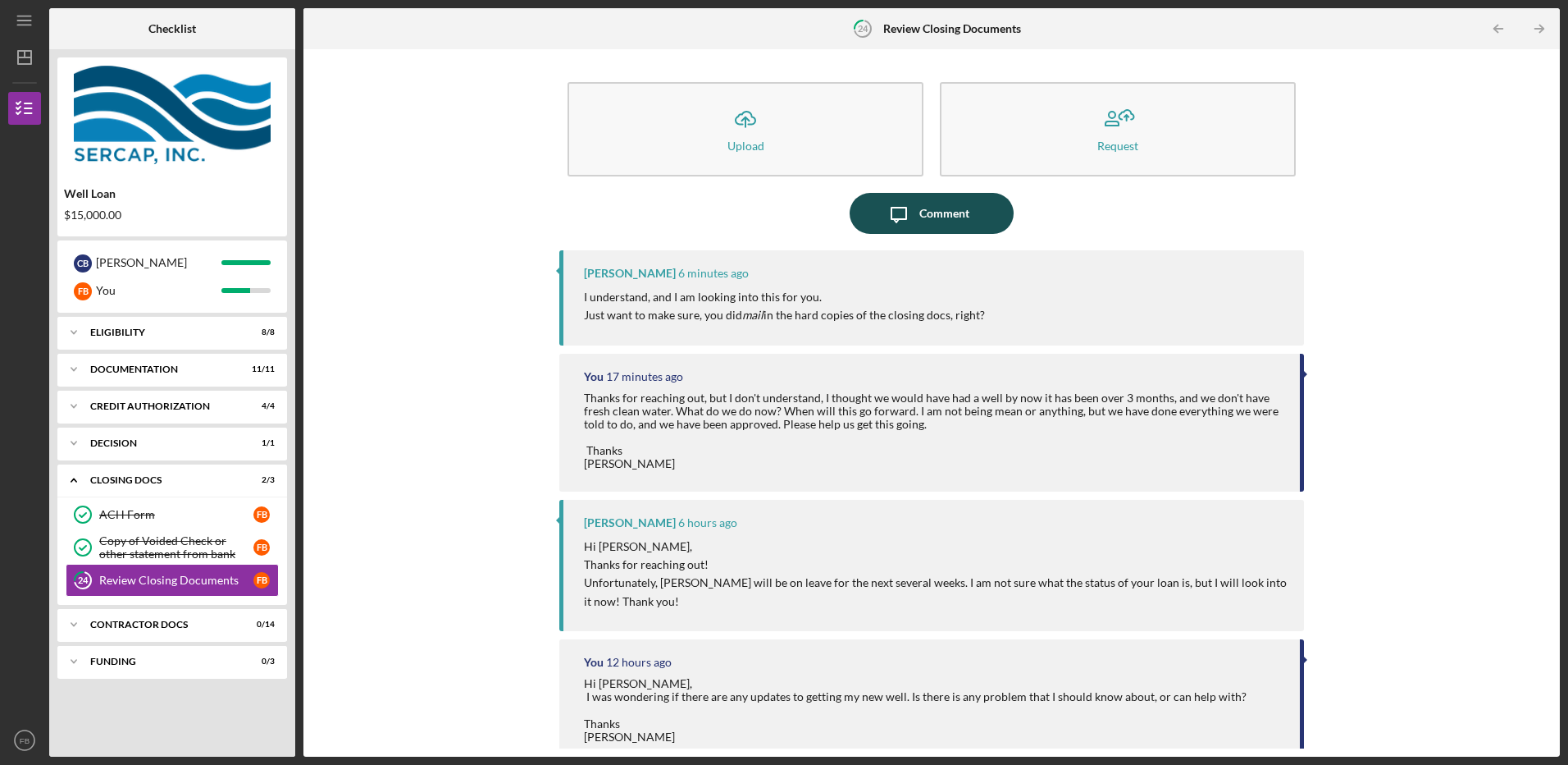
click at [928, 216] on div "Comment" at bounding box center [945, 214] width 50 height 41
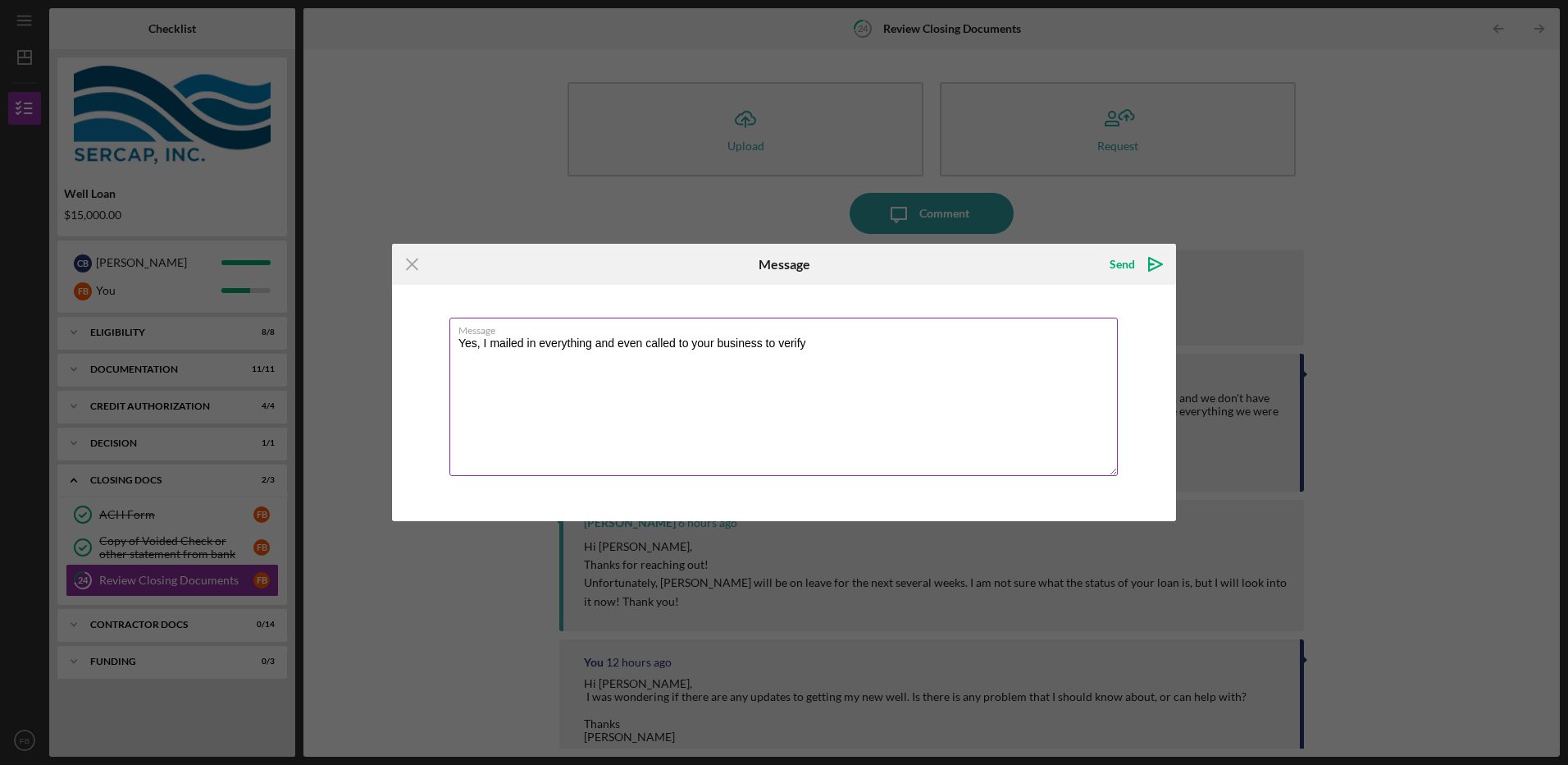
click at [526, 341] on textarea "Yes, I mailed in everything and even called to your business to verify" at bounding box center [784, 397] width 668 height 159
drag, startPoint x: 526, startPoint y: 341, endPoint x: 491, endPoint y: 341, distance: 35.0
click at [491, 341] on textarea "Yes, I mailed in everything and even called to your business to verify" at bounding box center [784, 397] width 668 height 159
click at [809, 337] on textarea "Yes, I faxed in everything and even called to your business to verify" at bounding box center [784, 397] width 668 height 159
type textarea "Yes, I faxed in everything and even called to your business to verify. Was ther…"
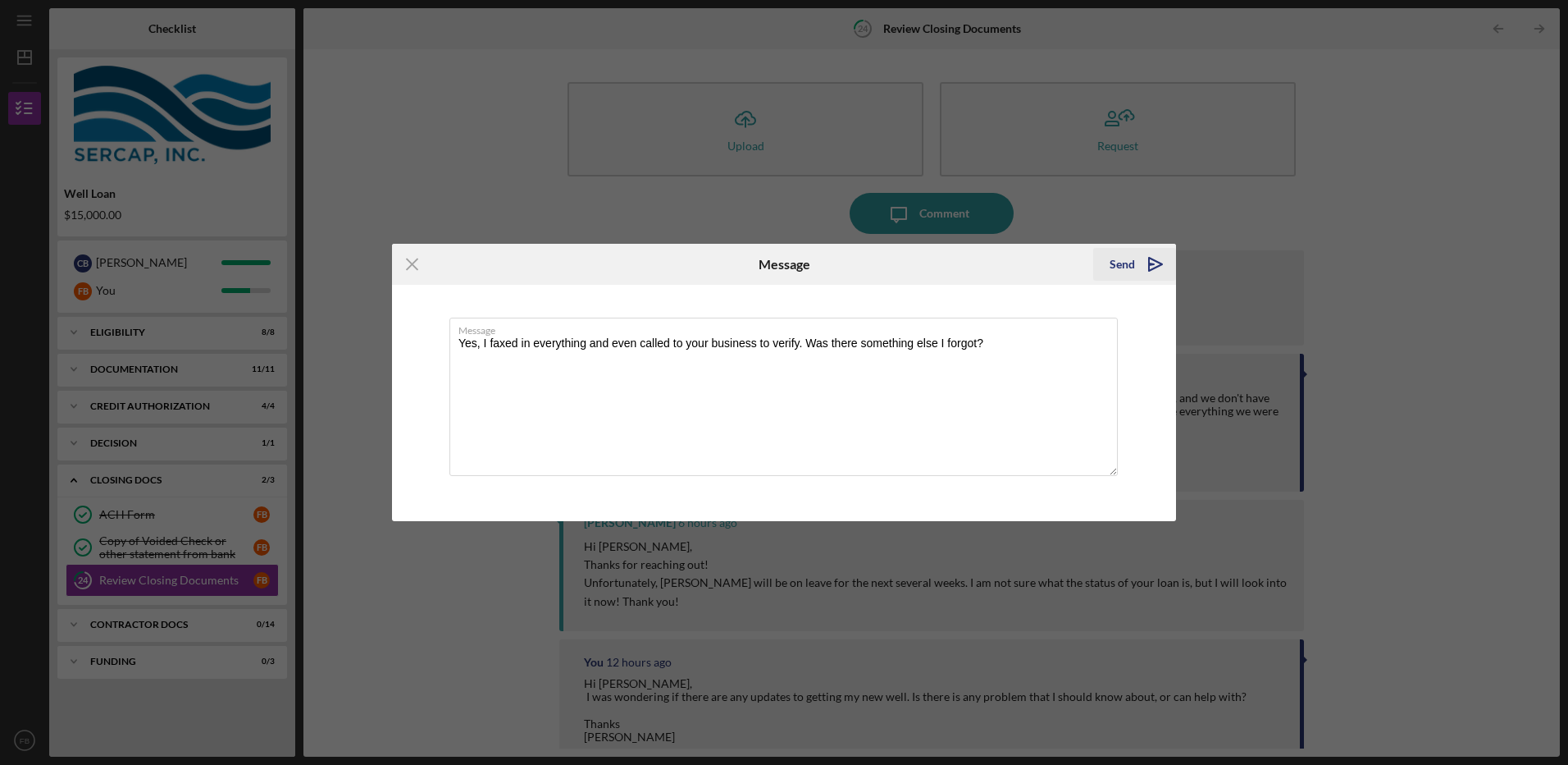
click at [1150, 267] on icon "Icon/icon-invite-send" at bounding box center [1156, 264] width 41 height 41
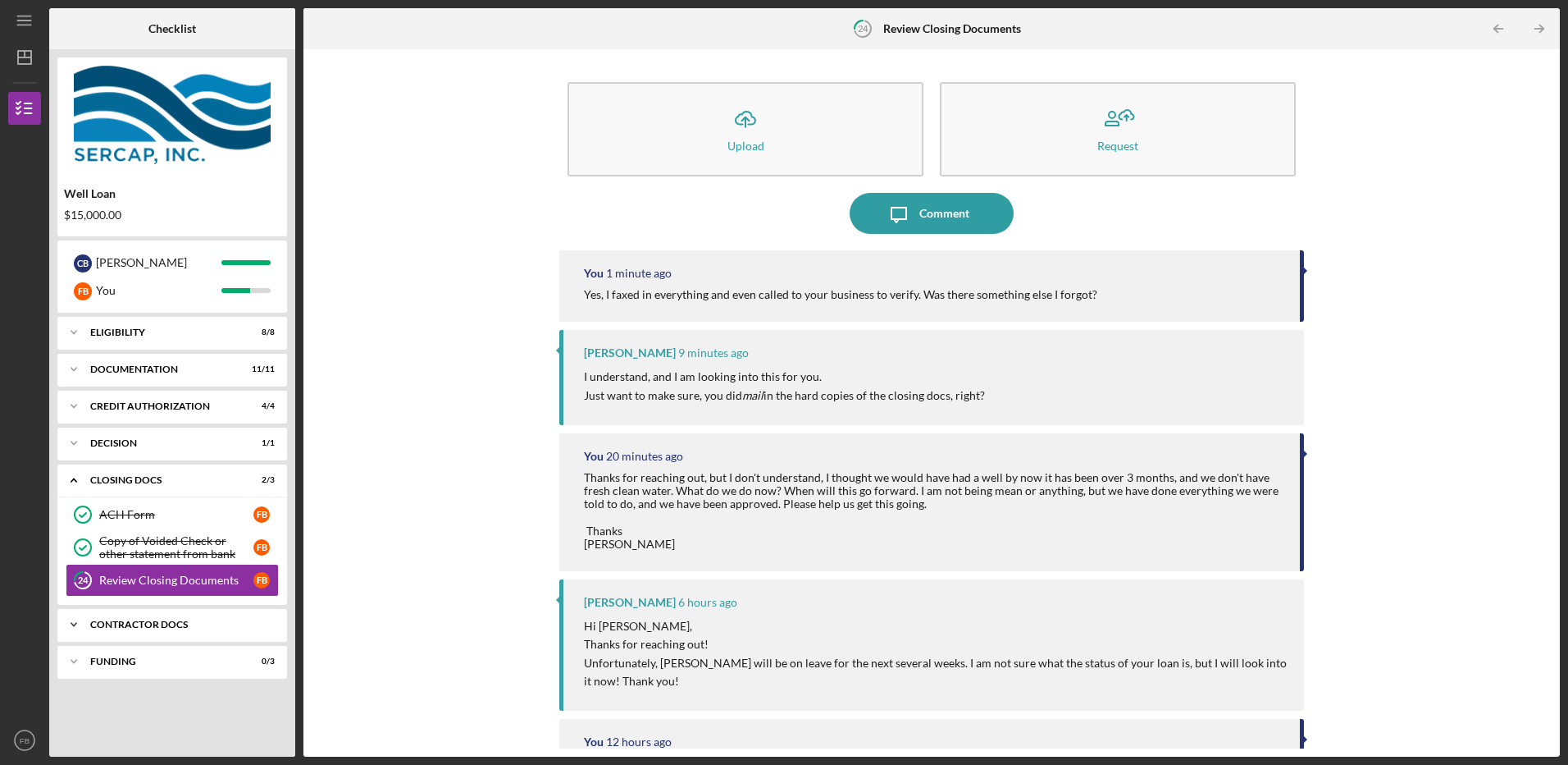
click at [71, 625] on icon "Icon/Expander" at bounding box center [74, 625] width 33 height 33
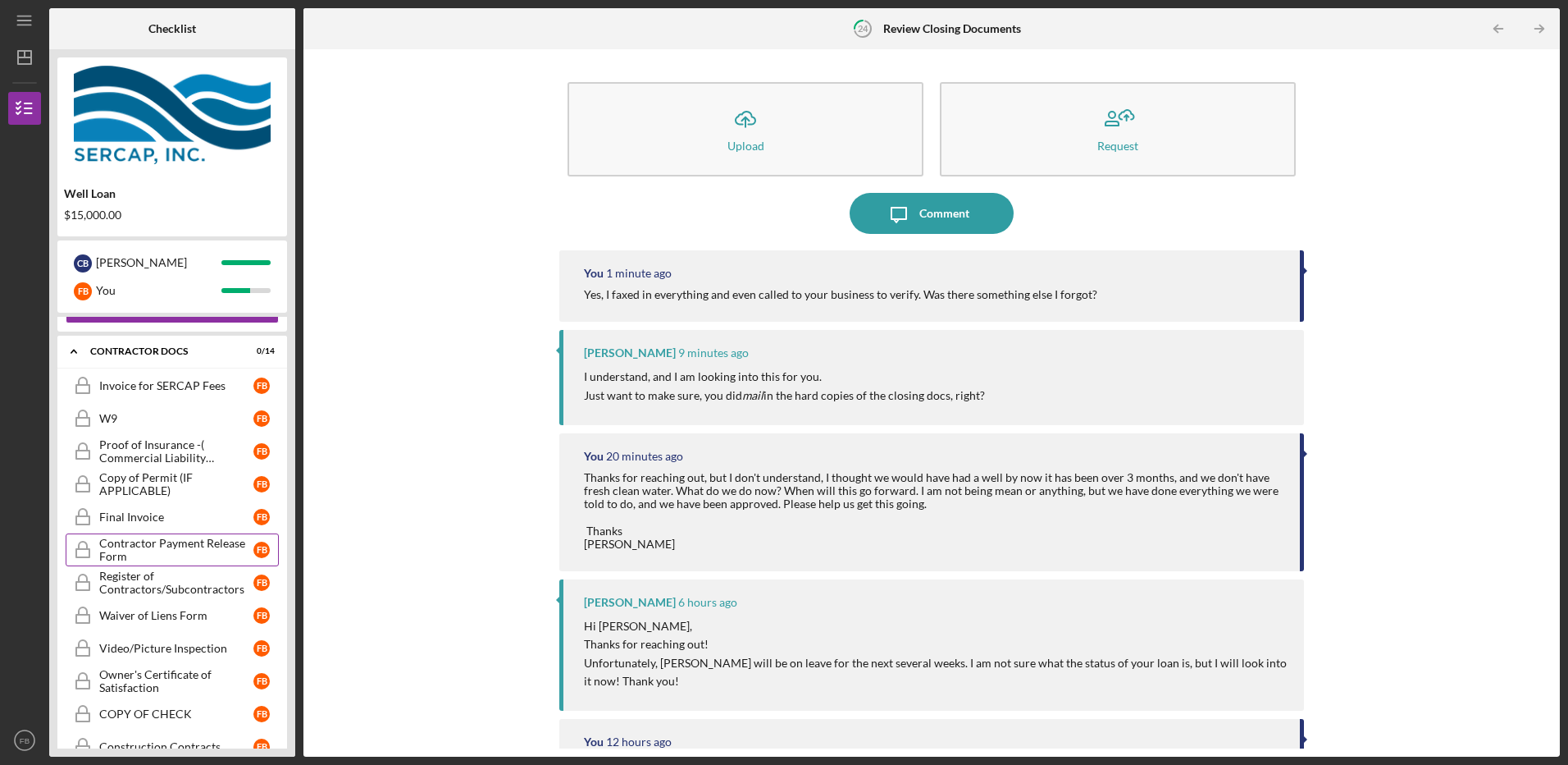
scroll to position [407, 0]
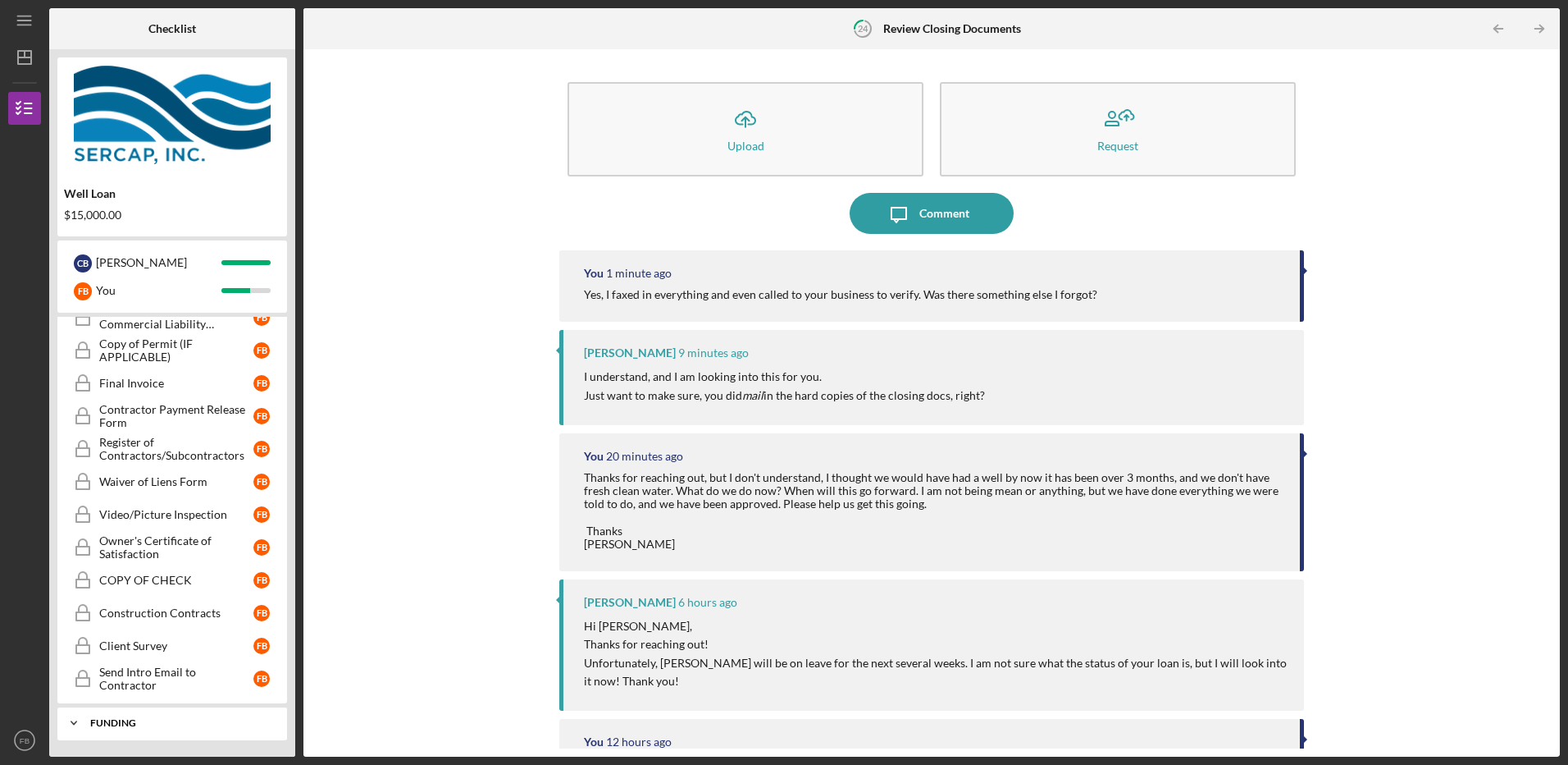
click at [99, 714] on div "Icon/Expander Funding 0 / 3" at bounding box center [172, 723] width 230 height 33
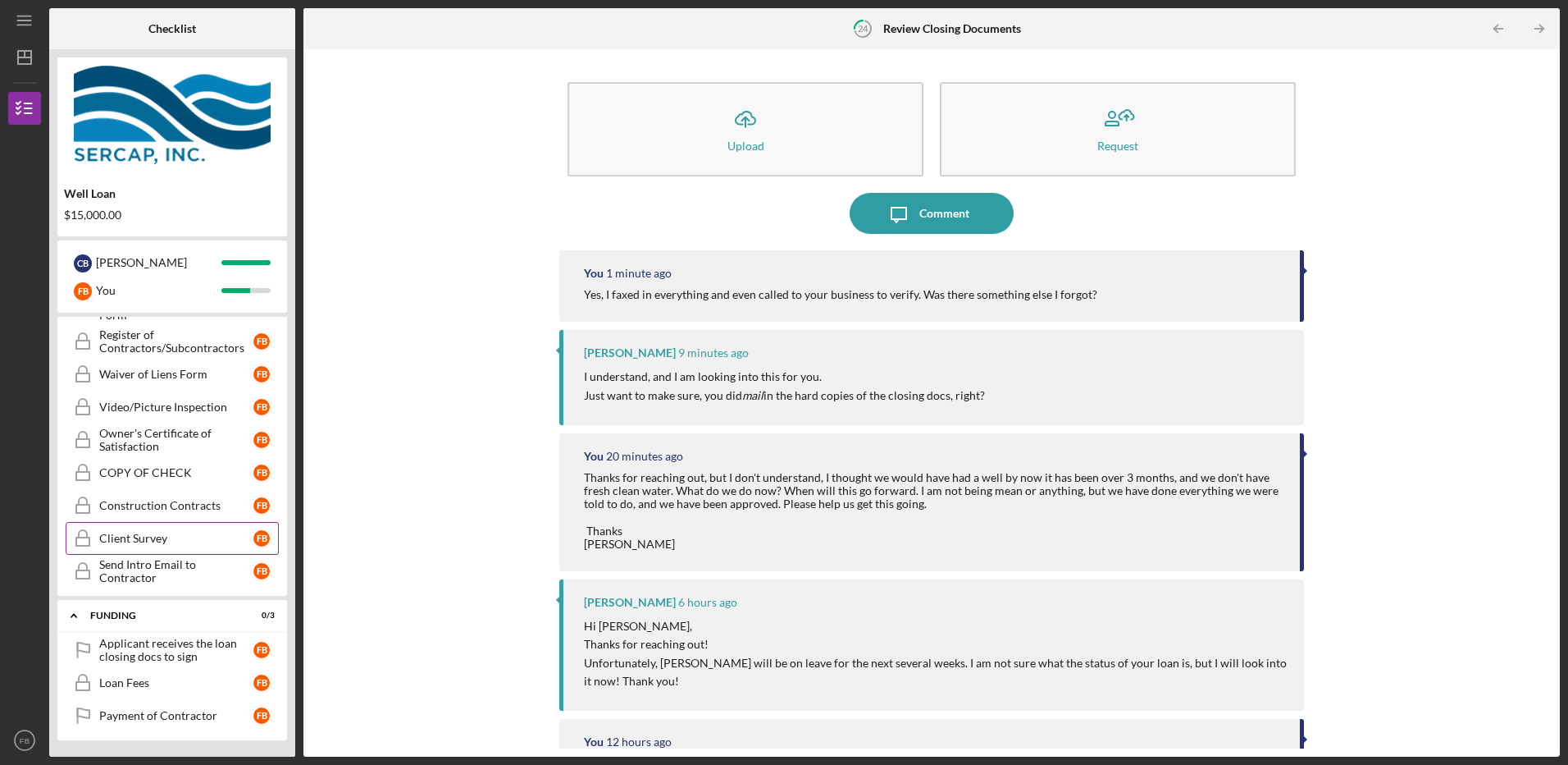
scroll to position [0, 0]
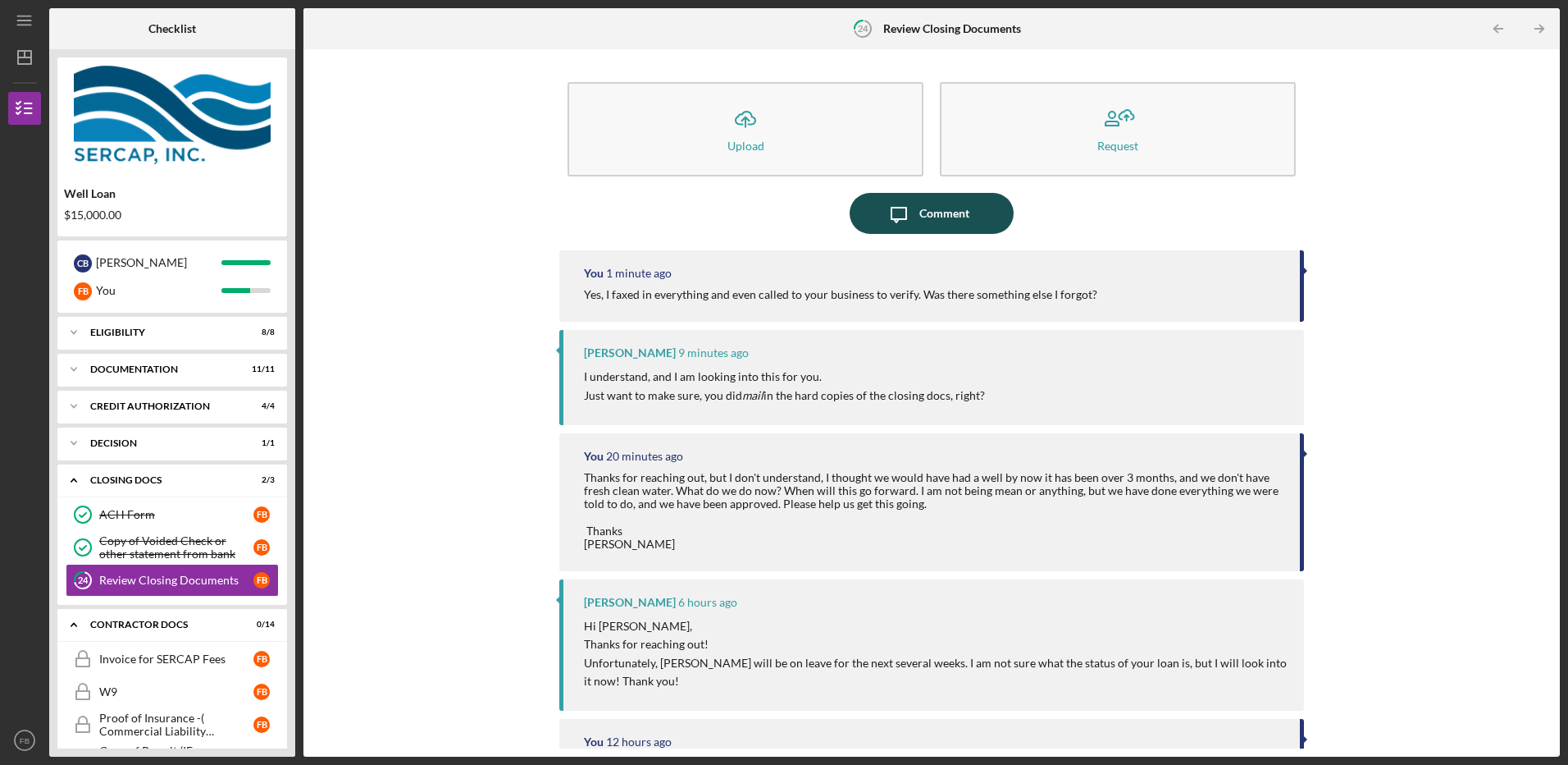
click at [923, 221] on div "Comment" at bounding box center [945, 214] width 50 height 41
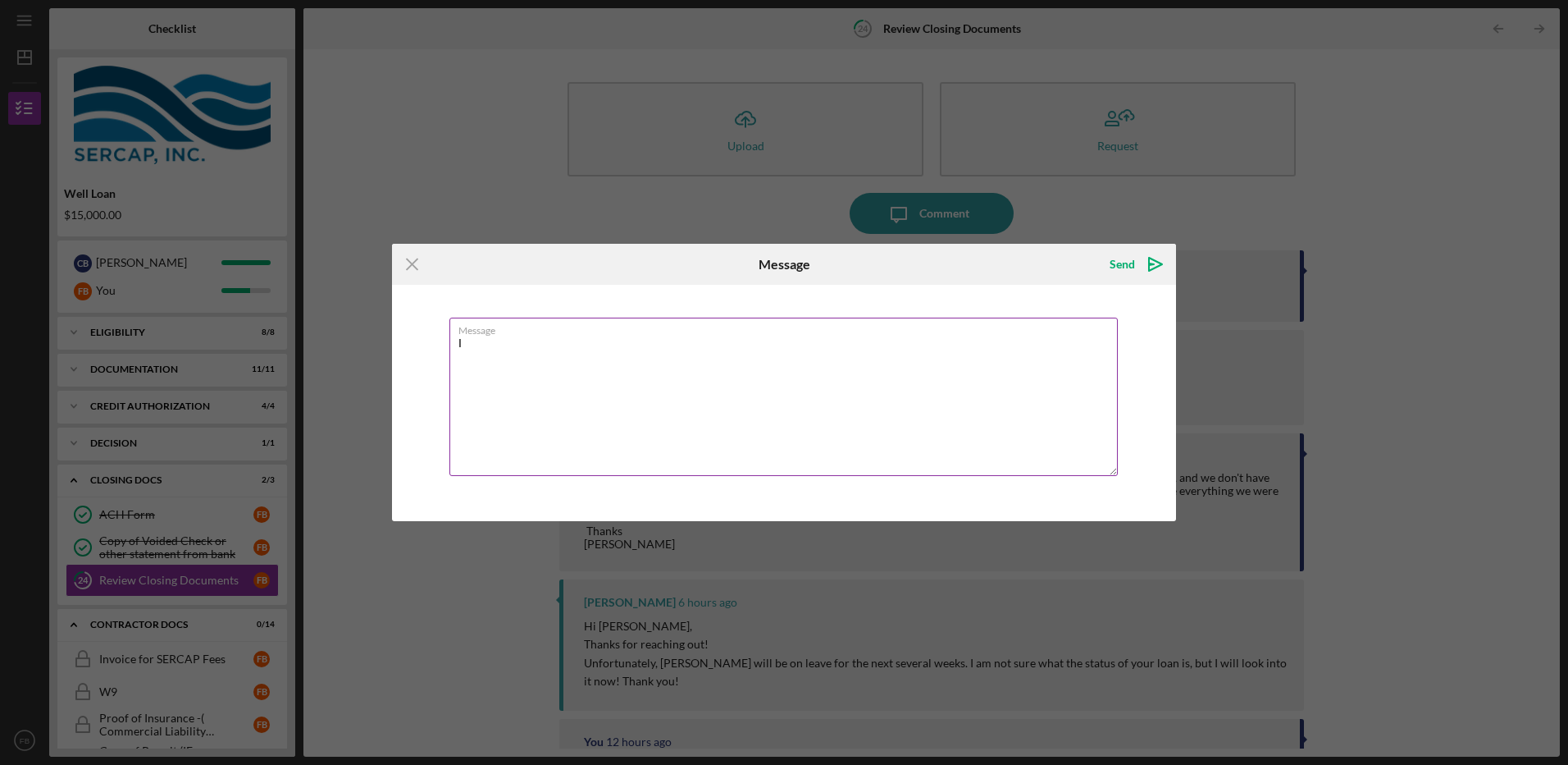
type textarea "I"
click at [419, 269] on icon "Icon/Menu Close" at bounding box center [412, 264] width 41 height 41
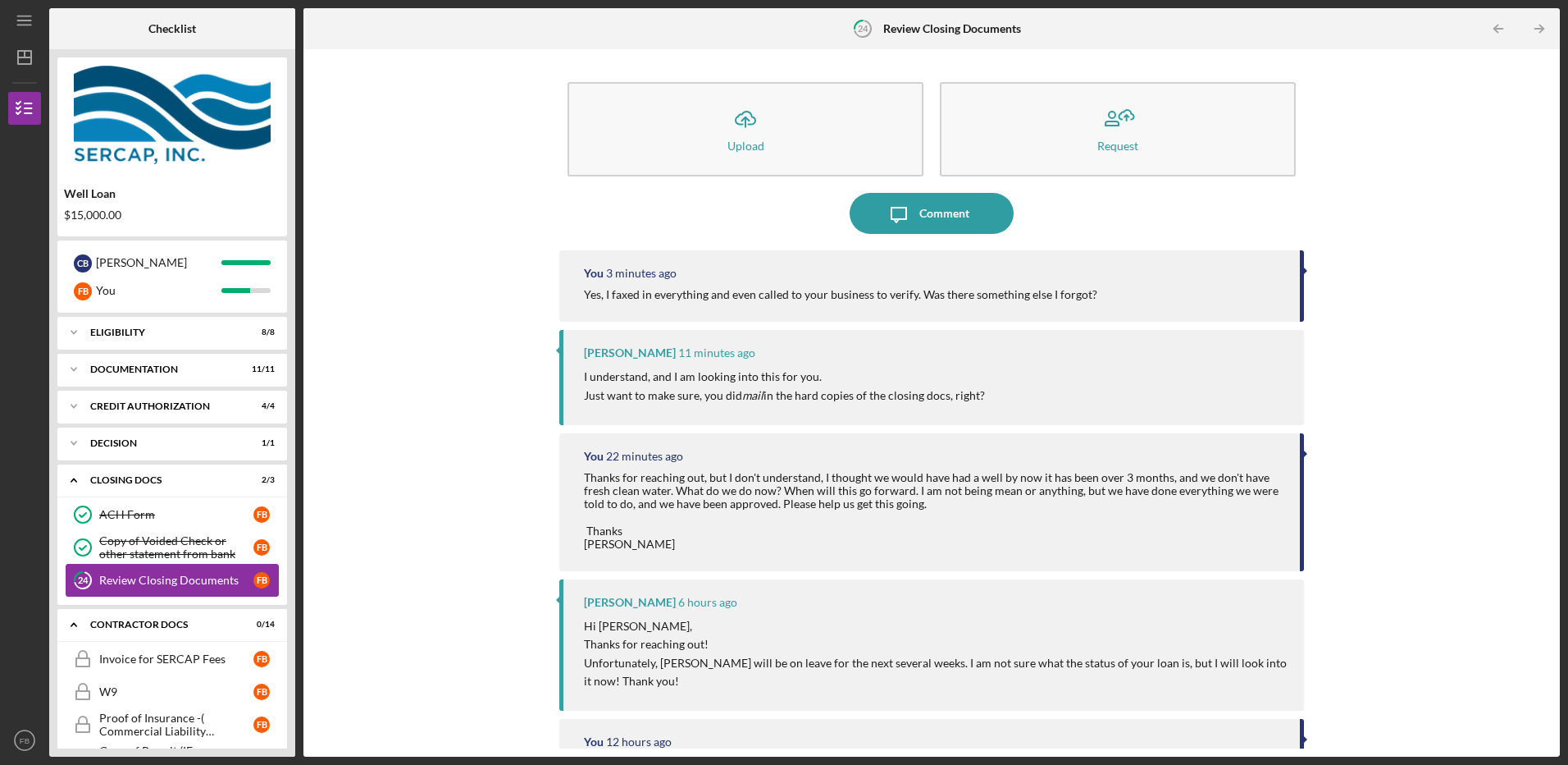
click at [105, 577] on div "Review Closing Documents" at bounding box center [176, 580] width 154 height 13
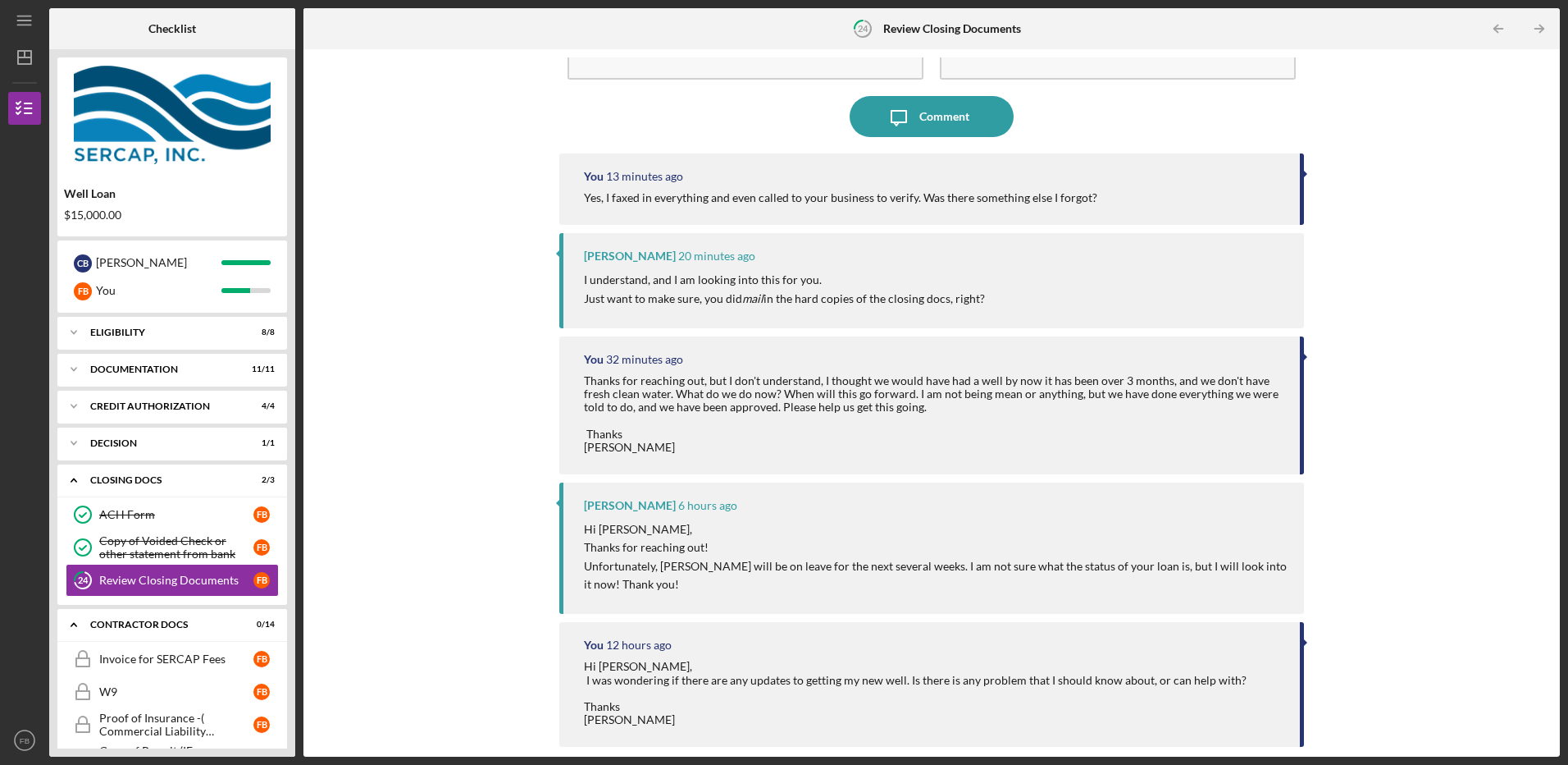
scroll to position [137, 0]
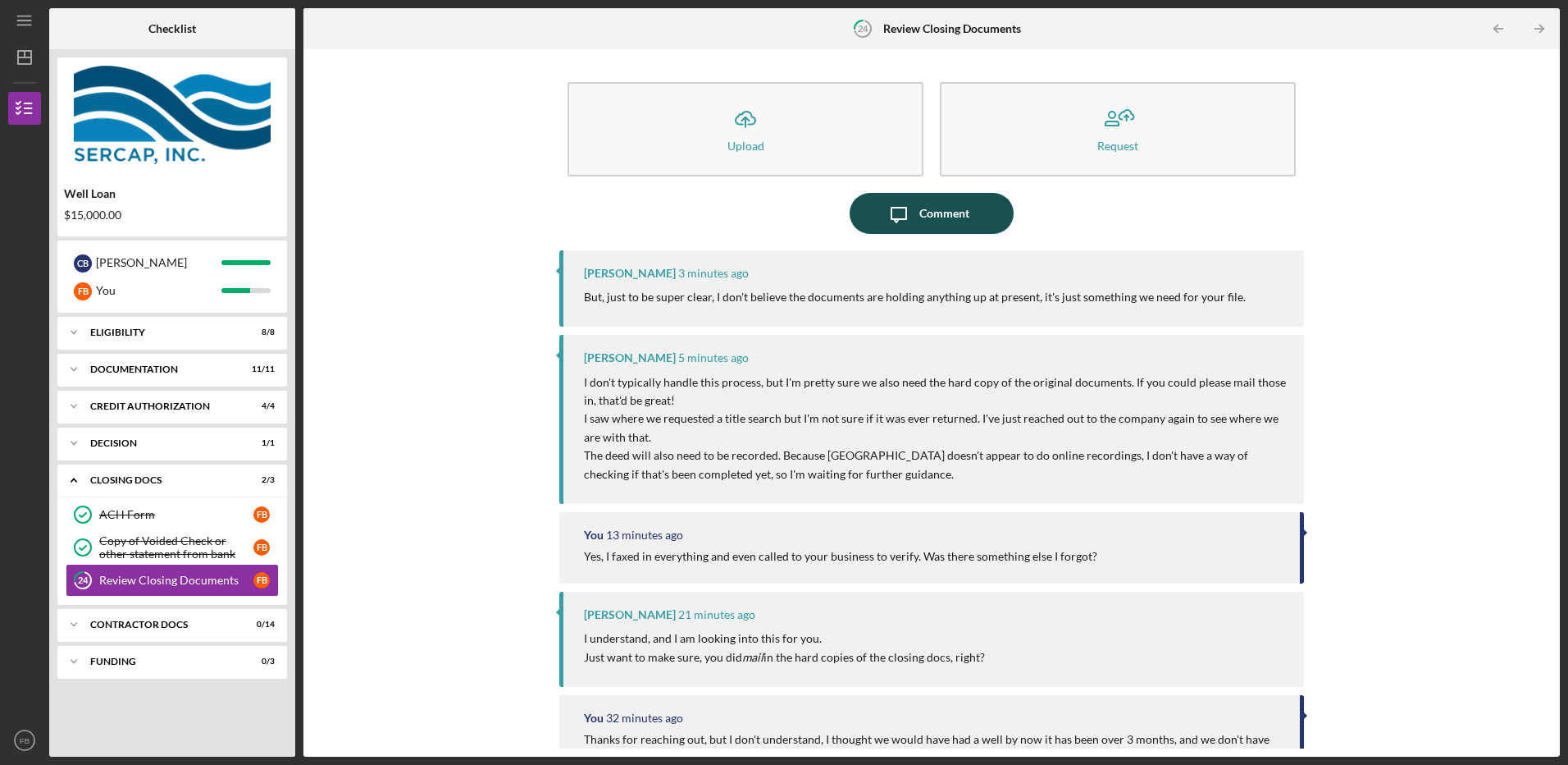
click at [938, 203] on div "Comment" at bounding box center [945, 214] width 50 height 41
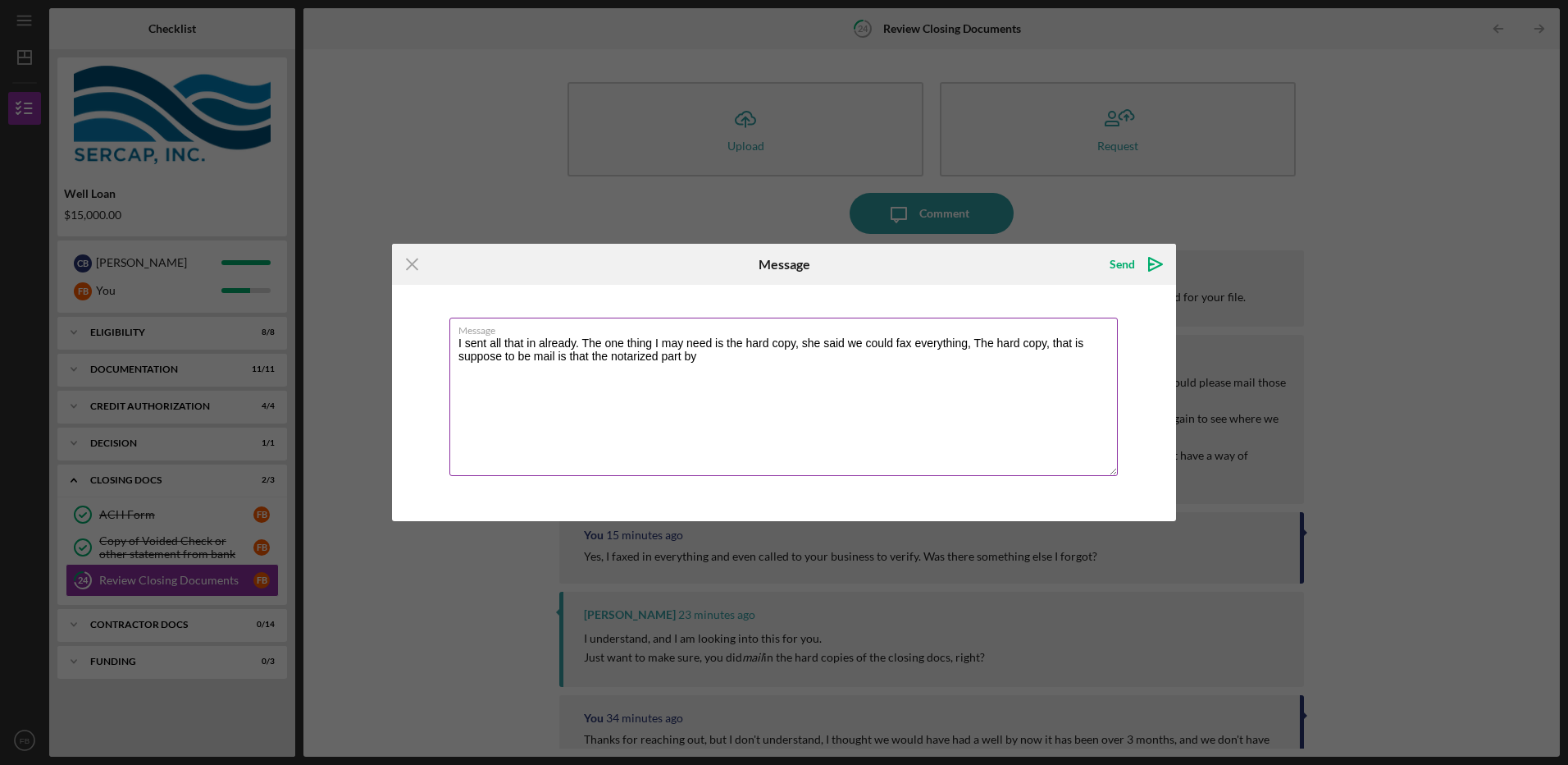
click at [708, 355] on textarea "I sent all that in already. The one thing I may need is the hard copy, she said…" at bounding box center [784, 397] width 668 height 159
click at [1062, 505] on div "Message I sent all that in already. The one thing I may need is the hard copy, …" at bounding box center [784, 403] width 784 height 236
click at [561, 351] on textarea "I sent all that in already. The one thing I may need is the hard copy, she said…" at bounding box center [784, 397] width 668 height 159
click at [784, 355] on textarea "I sent all that in already. The one thing I may need is the hard copy, she said…" at bounding box center [784, 397] width 668 height 159
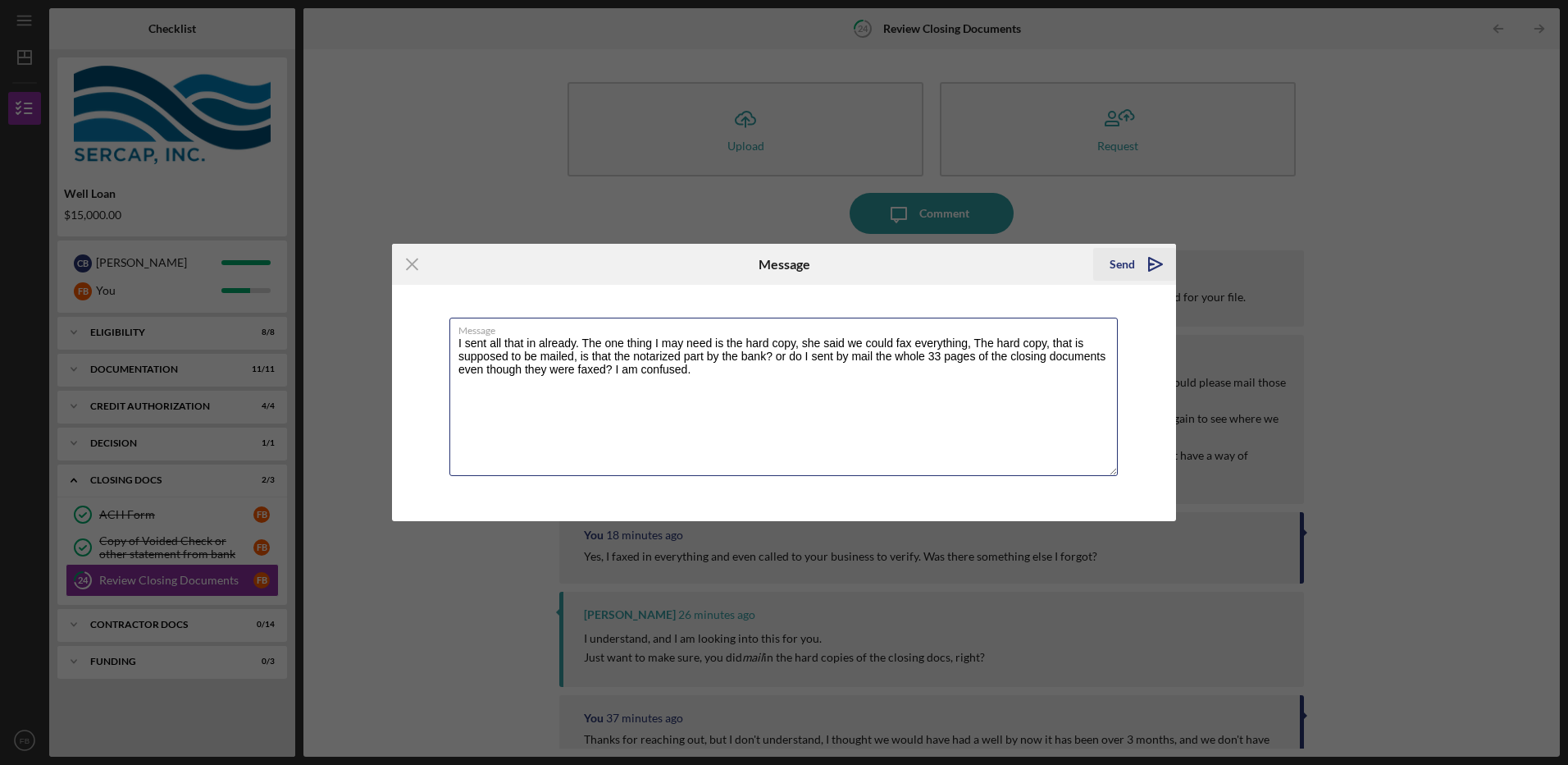
type textarea "I sent all that in already. The one thing I may need is the hard copy, she said…"
click at [1147, 256] on icon "Icon/icon-invite-send" at bounding box center [1156, 264] width 41 height 41
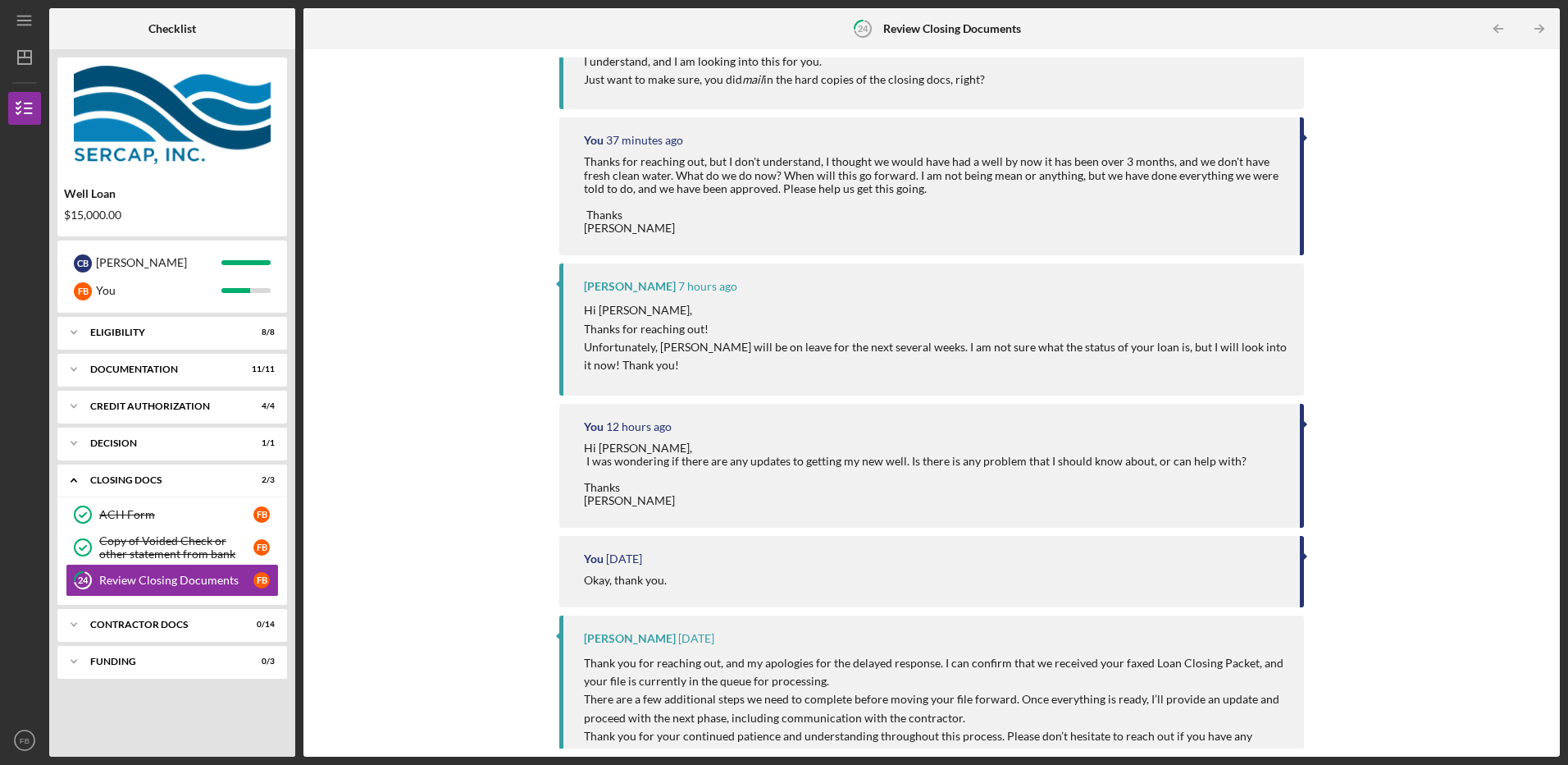
scroll to position [821, 0]
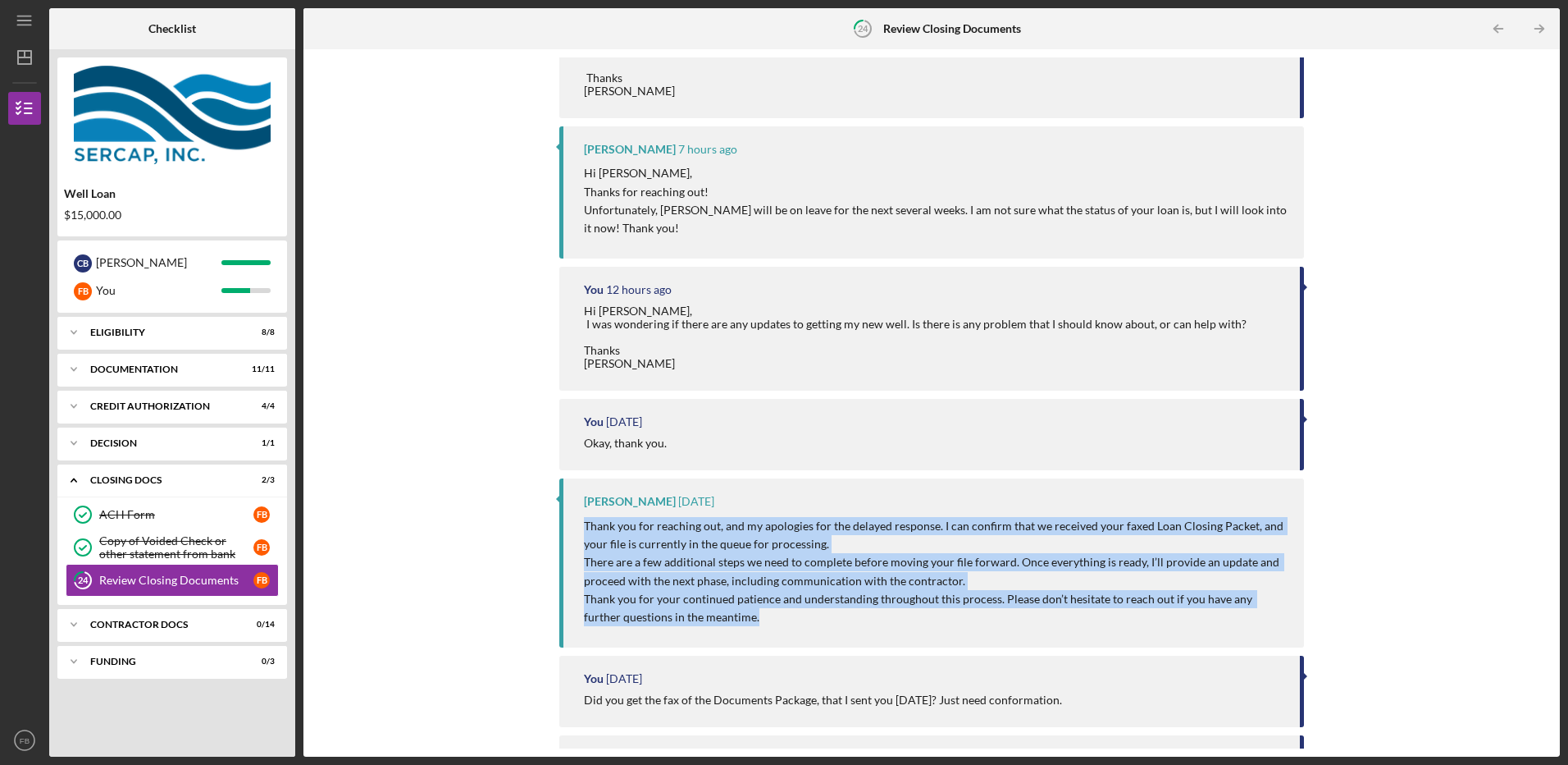
drag, startPoint x: 579, startPoint y: 527, endPoint x: 740, endPoint y: 626, distance: 189.0
click at [740, 626] on div "Raven Craghead 4 weeks ago Thank you for reaching out, and my apologies for the…" at bounding box center [932, 562] width 744 height 168
drag, startPoint x: 740, startPoint y: 626, endPoint x: 679, endPoint y: 569, distance: 83.5
copy div "Thank you for reaching out, and my apologies for the delayed response. I can co…"
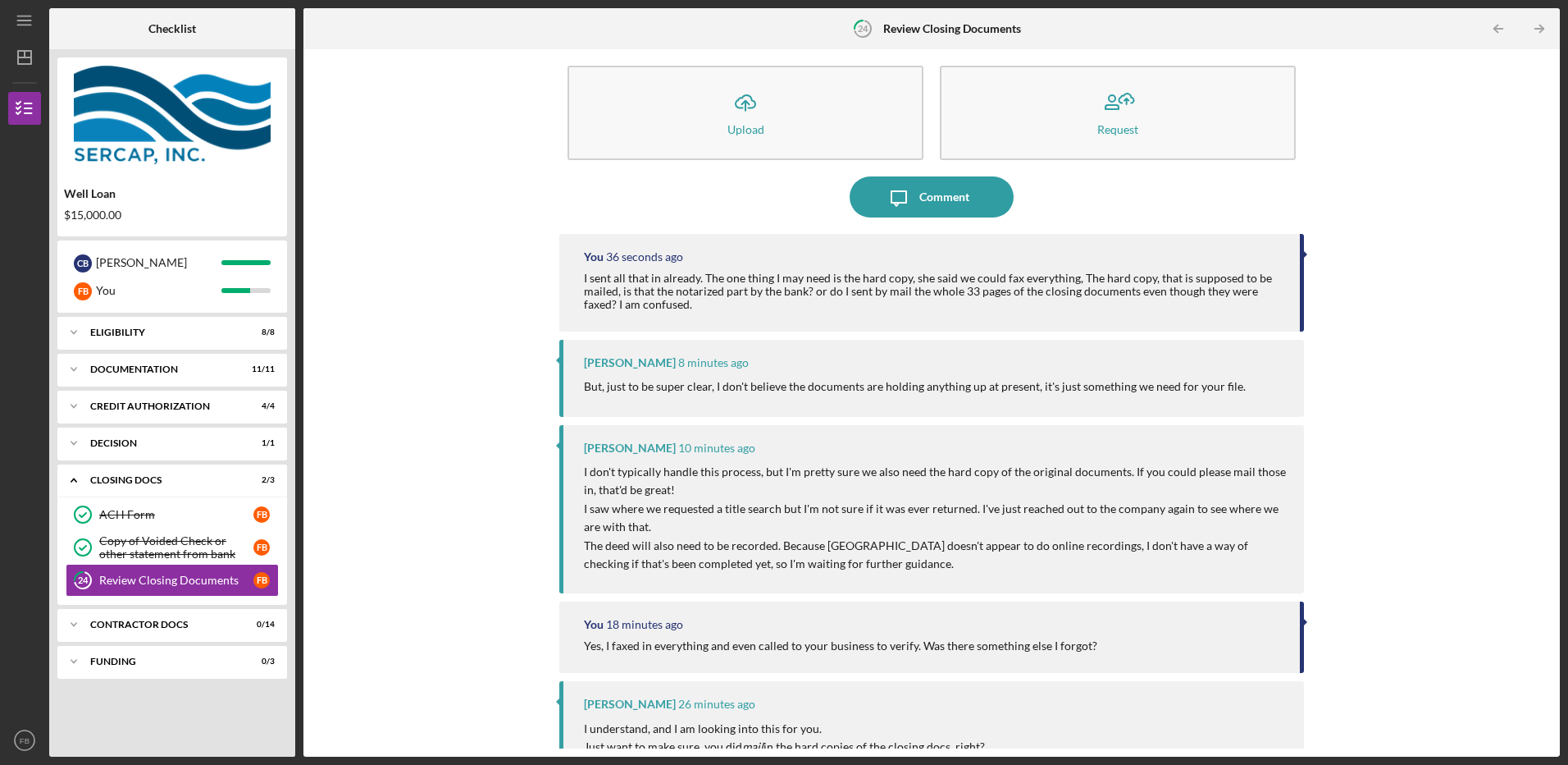
scroll to position [0, 0]
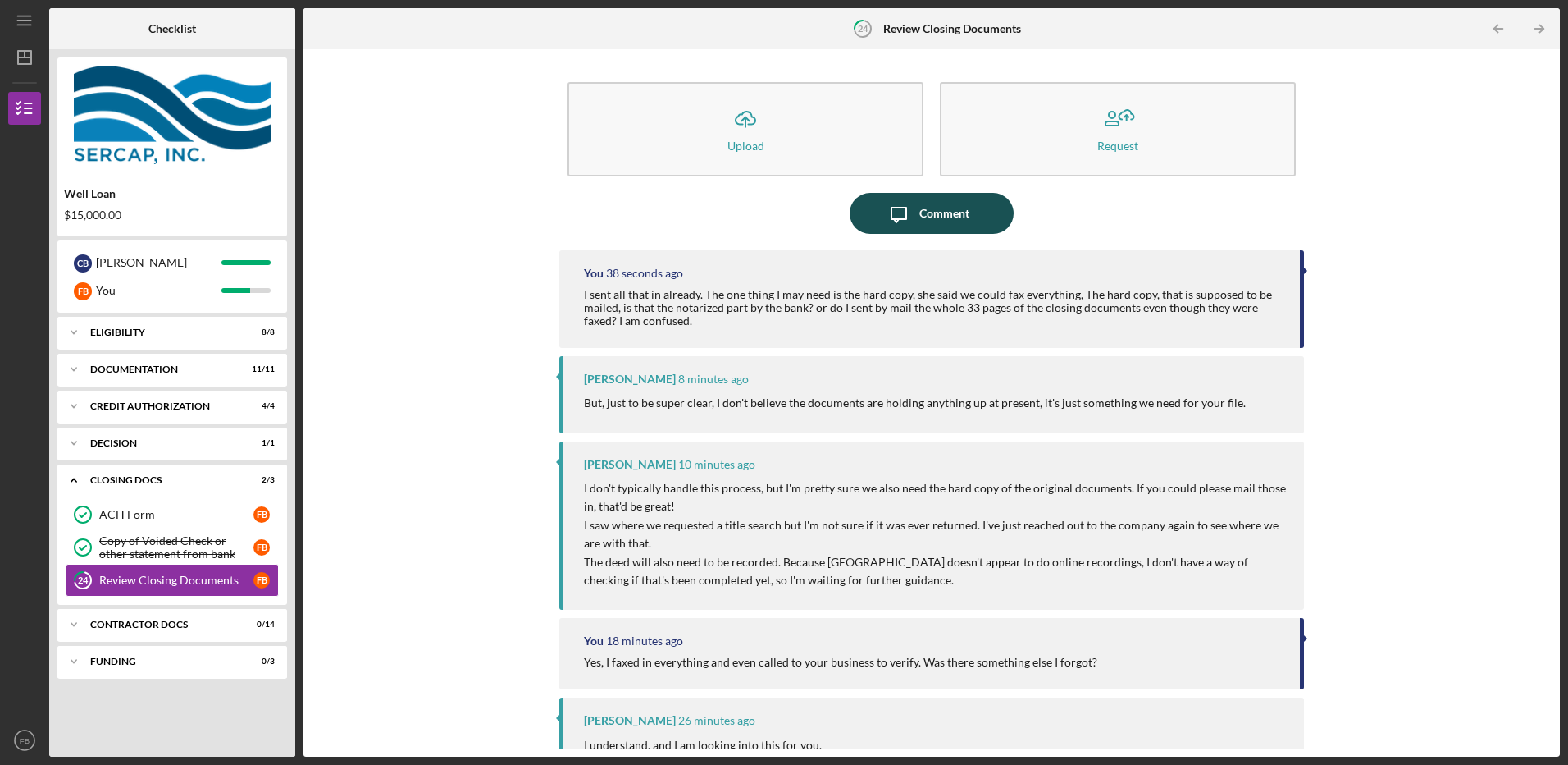
click at [947, 206] on div "Comment" at bounding box center [945, 214] width 50 height 41
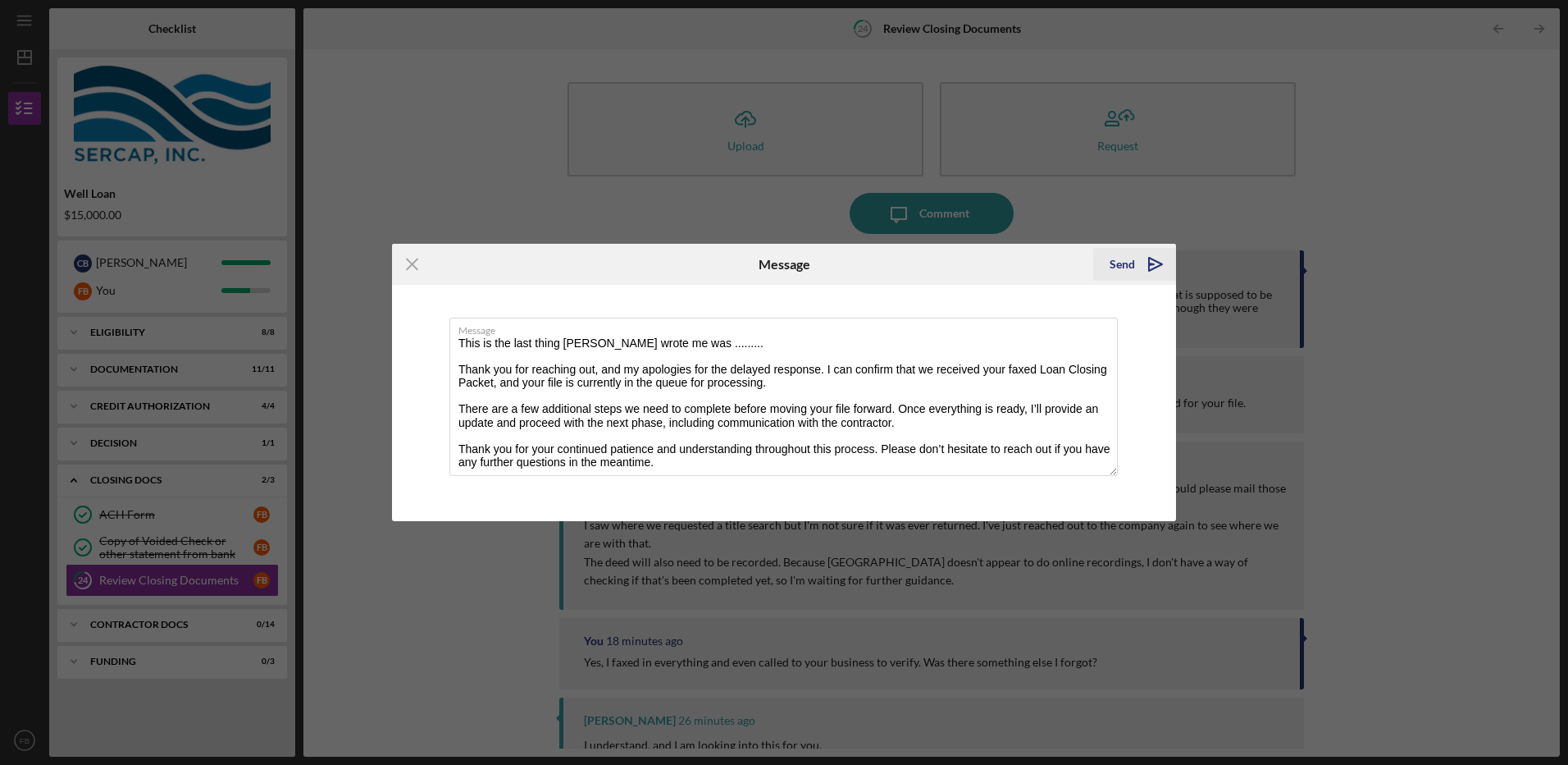
type textarea "This is the last thing [PERSON_NAME] wrote me was ......... Thank you for reach…"
click at [1163, 264] on icon "Icon/icon-invite-send" at bounding box center [1156, 264] width 41 height 41
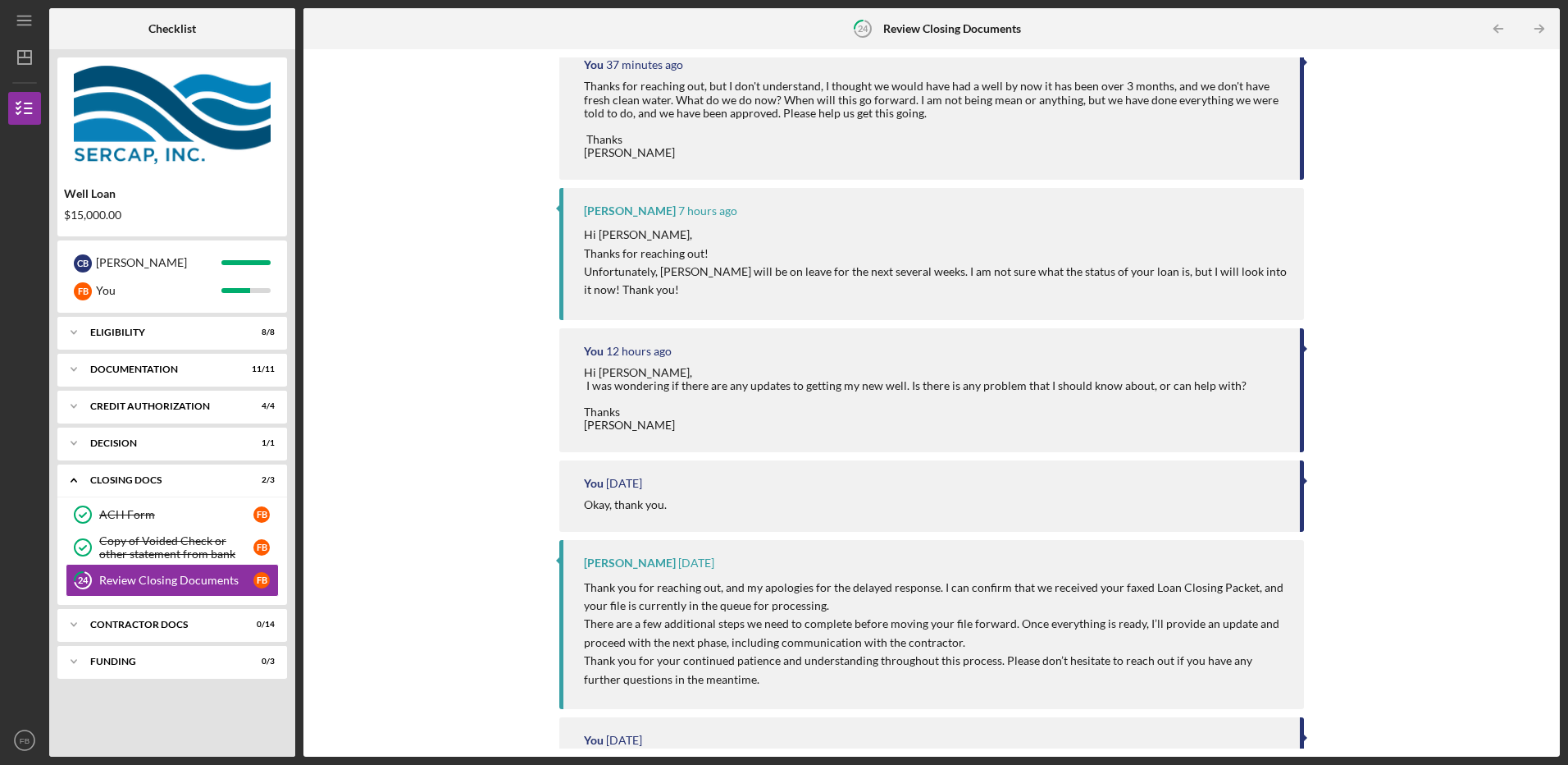
scroll to position [1094, 0]
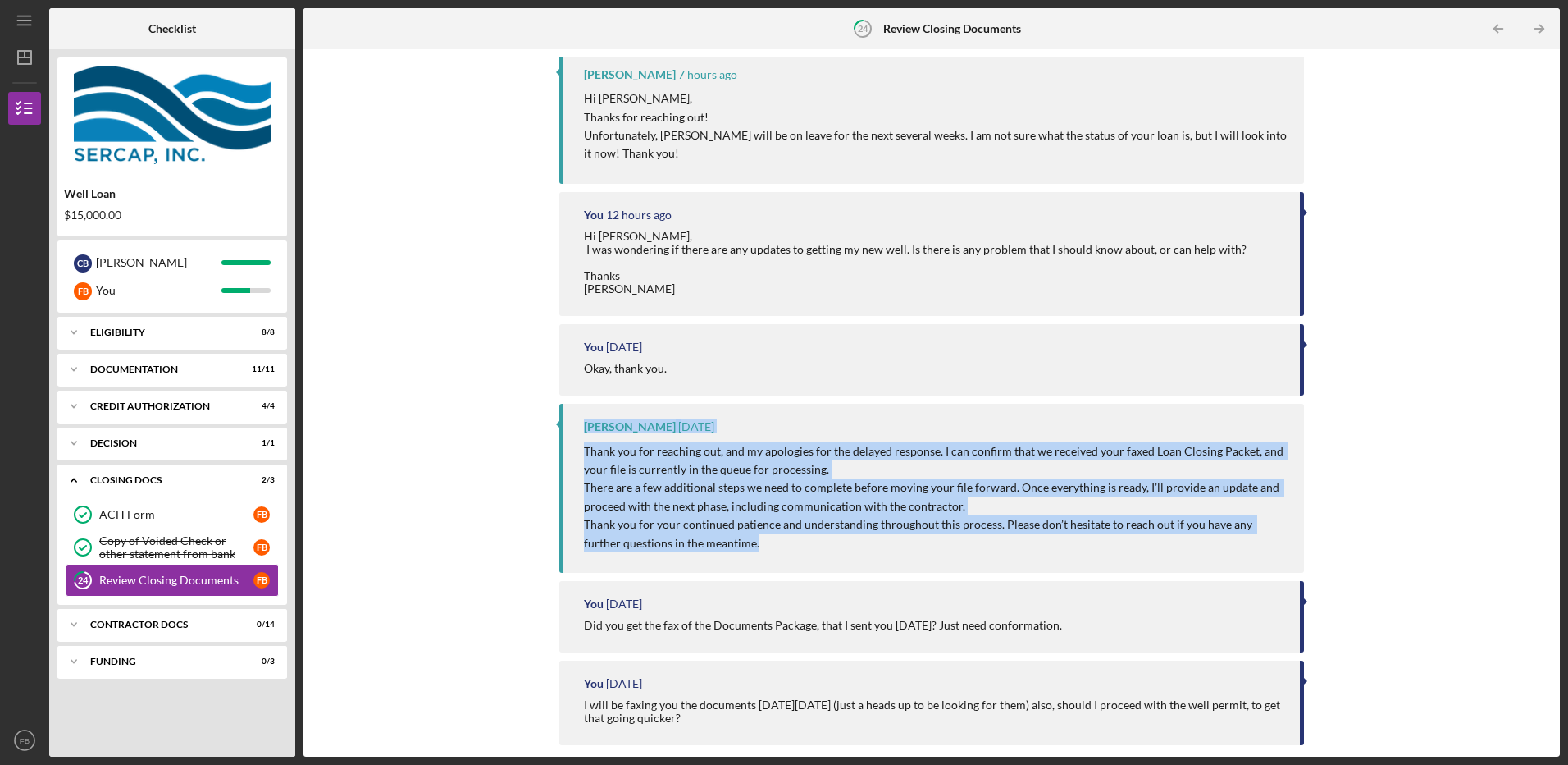
drag, startPoint x: 579, startPoint y: 427, endPoint x: 732, endPoint y: 542, distance: 191.4
click at [732, 542] on div "Raven Craghead 4 weeks ago Thank you for reaching out, and my apologies for the…" at bounding box center [932, 488] width 744 height 168
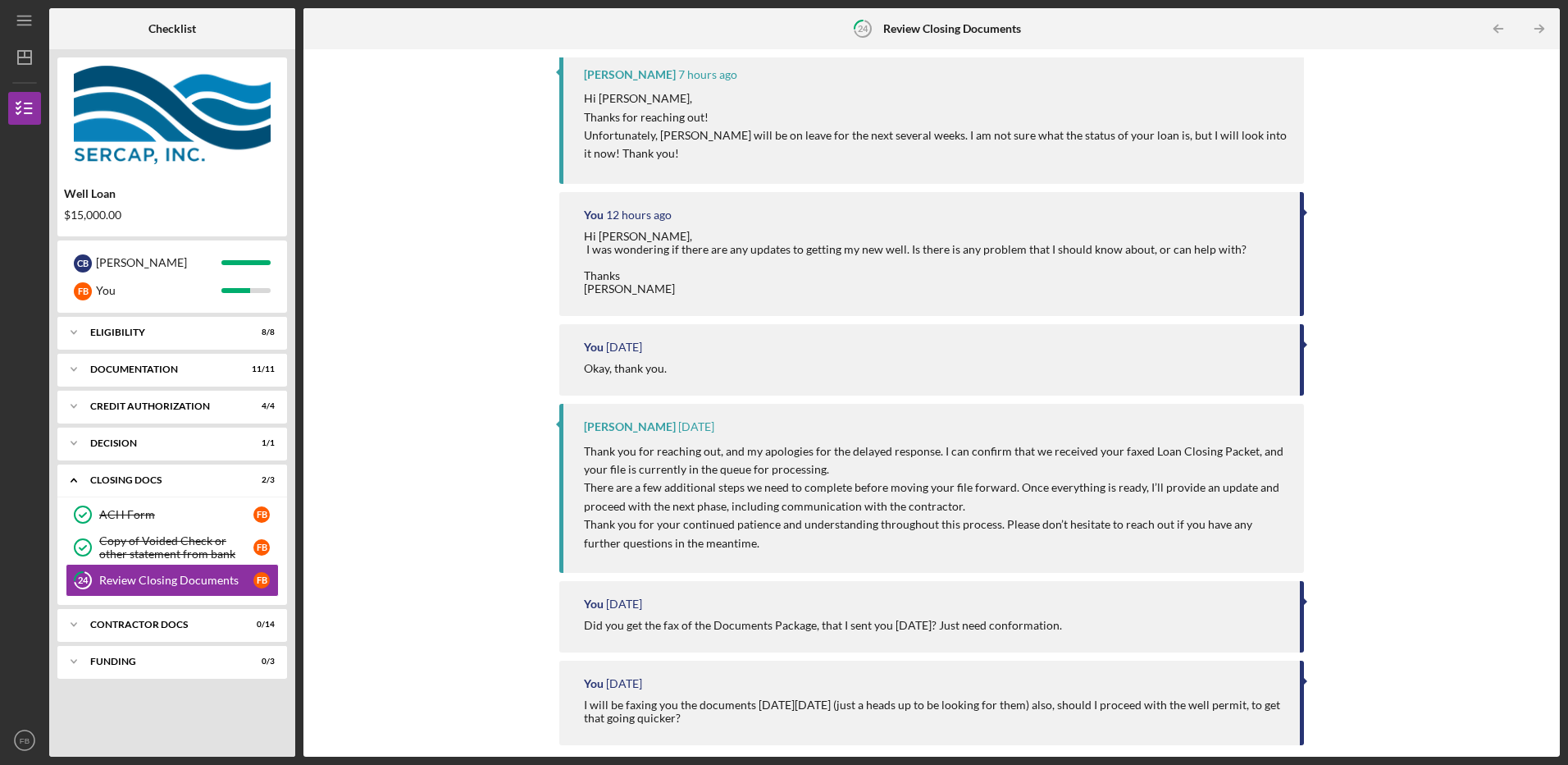
click at [489, 314] on div "Icon/Upload Upload Request Icon/Message Comment You 33 seconds ago This is the …" at bounding box center [932, 403] width 1240 height 691
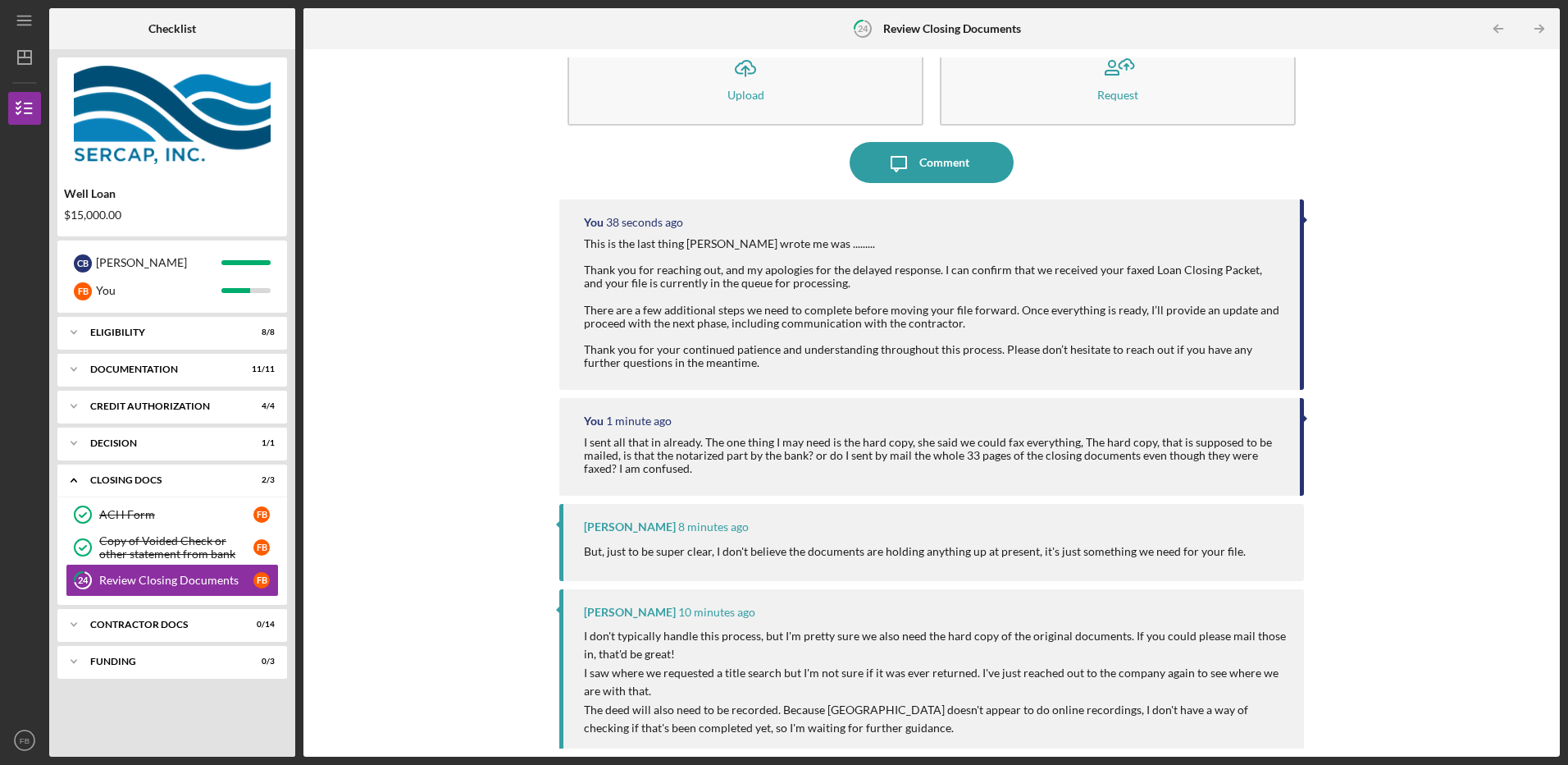
scroll to position [0, 0]
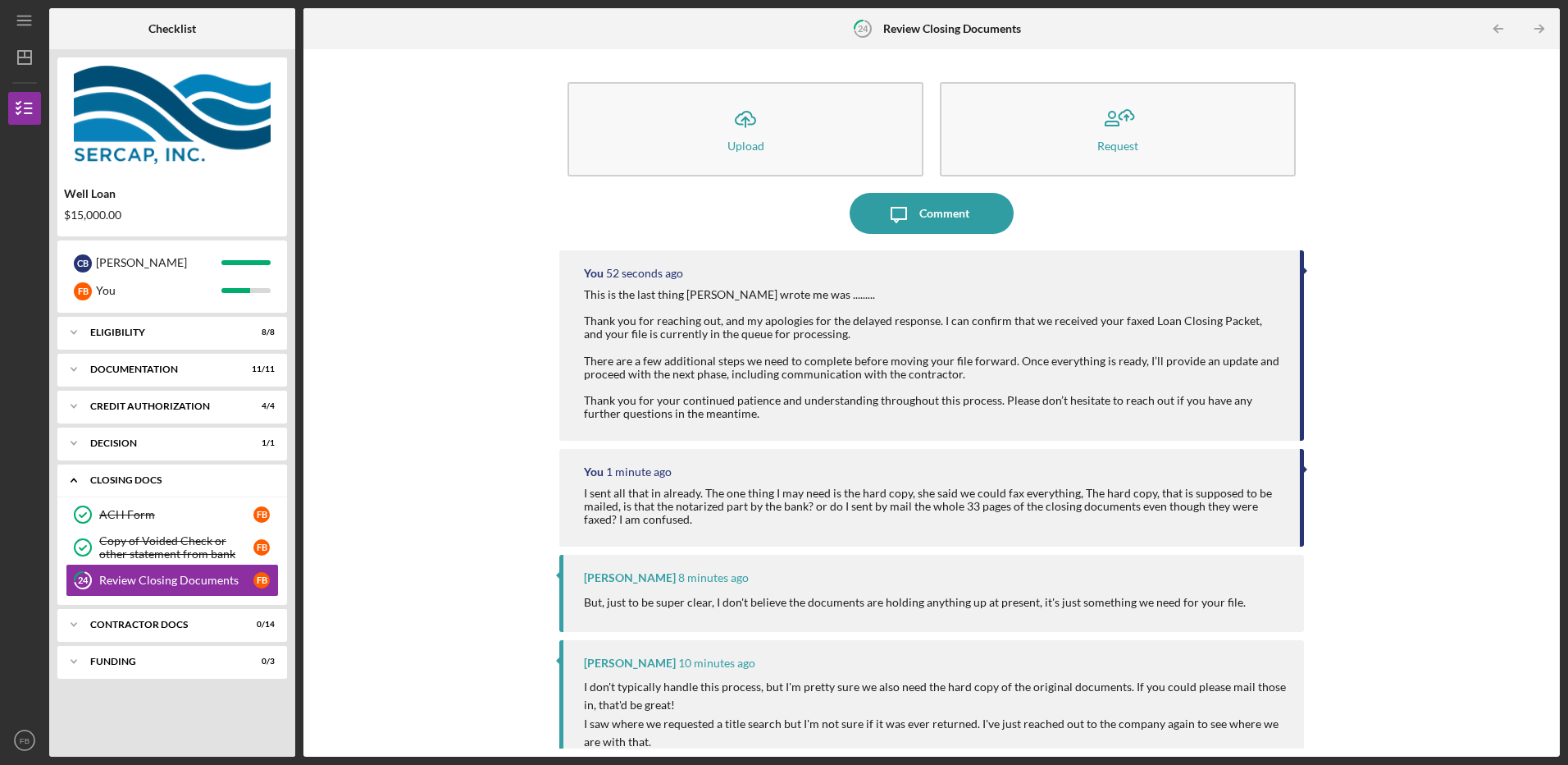
click at [74, 476] on icon "Icon/Expander" at bounding box center [74, 480] width 33 height 33
drag, startPoint x: 121, startPoint y: 479, endPoint x: 120, endPoint y: 466, distance: 13.0
click at [121, 479] on div "CLOSING DOCS" at bounding box center [178, 480] width 177 height 9
click at [29, 18] on icon "Icon/Menu" at bounding box center [25, 21] width 37 height 37
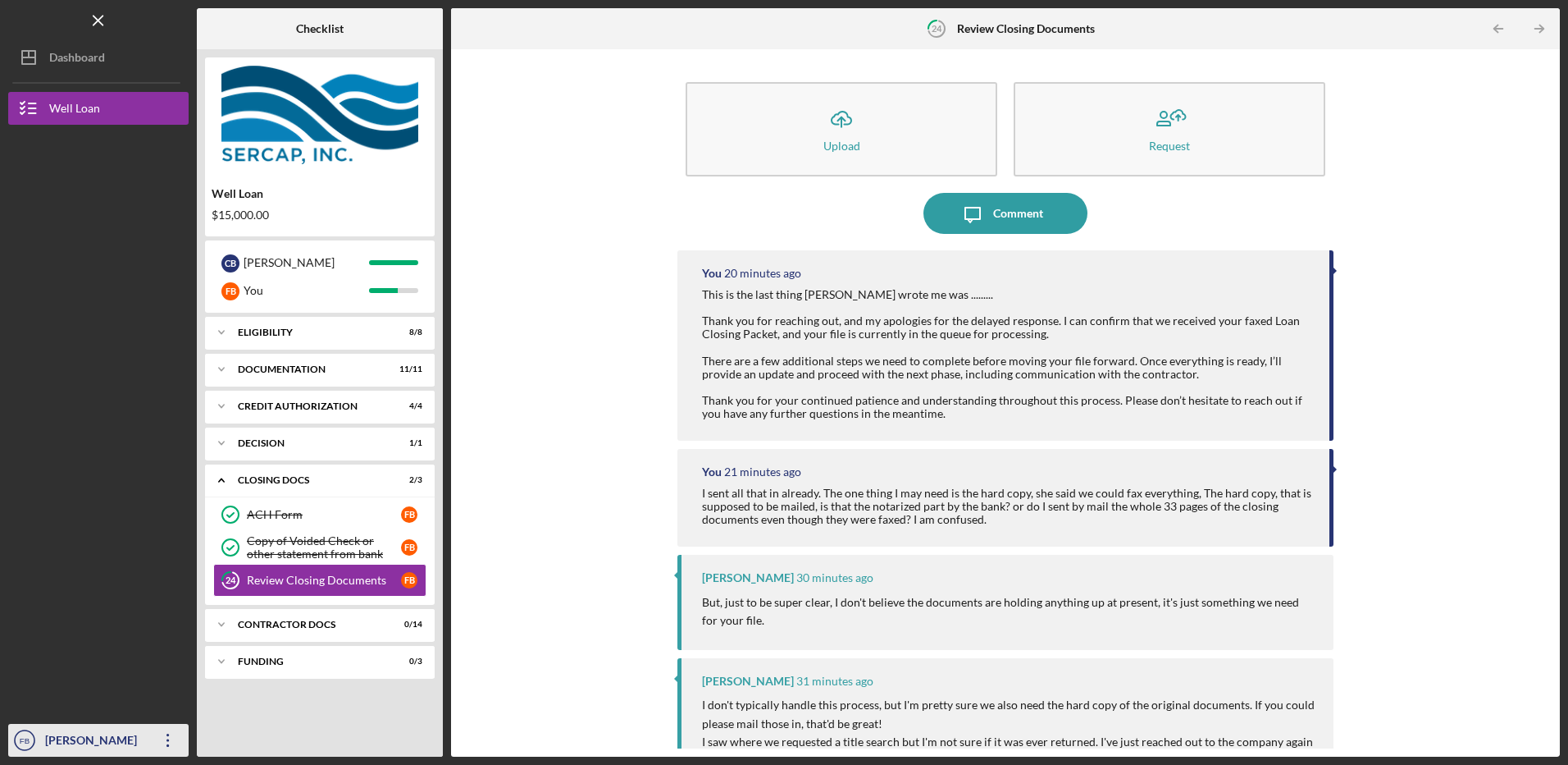
click at [26, 740] on text "FB" at bounding box center [24, 740] width 9 height 9
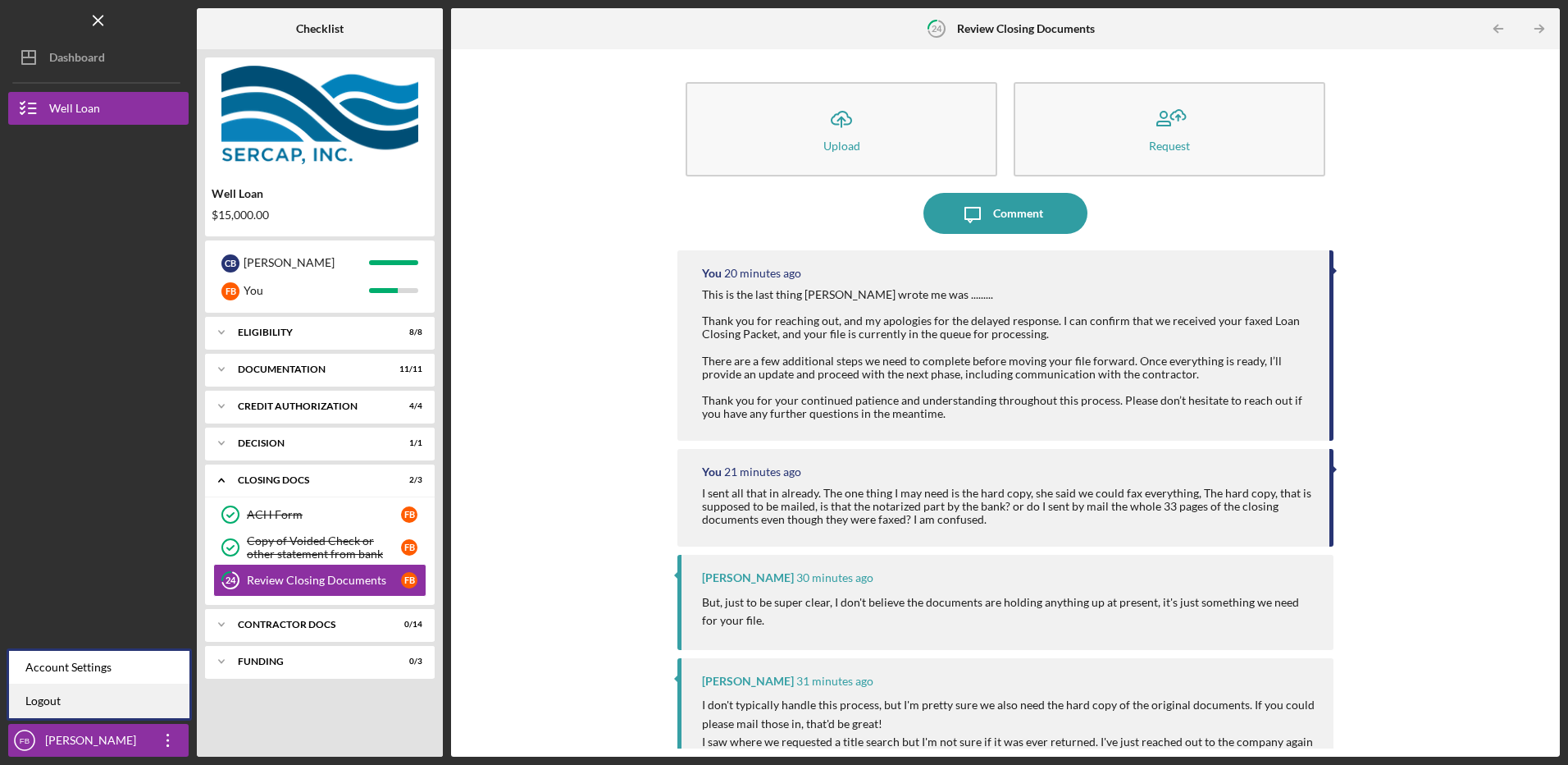
click at [58, 702] on link "Logout" at bounding box center [99, 700] width 181 height 34
